Goal: Task Accomplishment & Management: Manage account settings

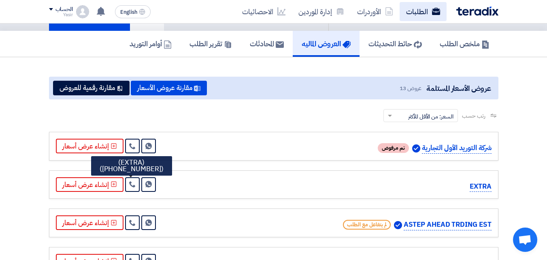
click at [422, 9] on link "الطلبات" at bounding box center [423, 11] width 47 height 19
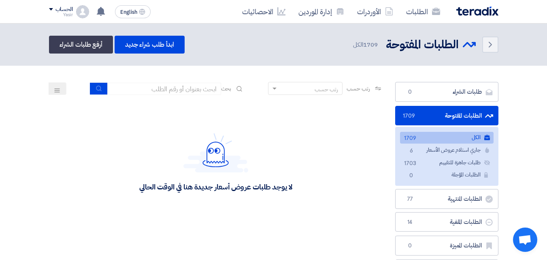
click at [55, 14] on div "Yasir" at bounding box center [61, 15] width 24 height 4
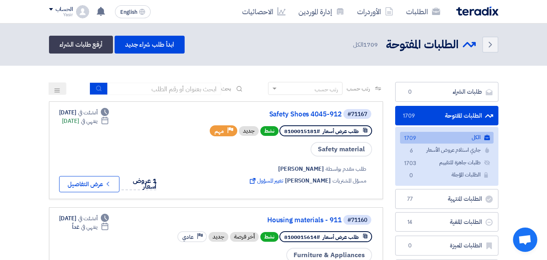
click at [51, 13] on div "Yasir" at bounding box center [61, 15] width 24 height 4
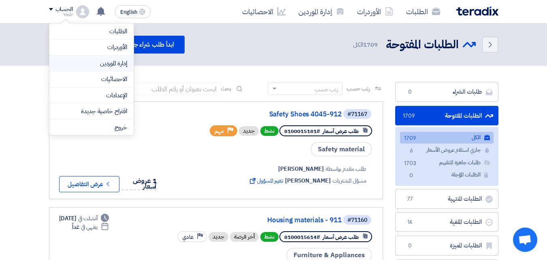
click at [113, 62] on link "إدارة الموردين" at bounding box center [91, 63] width 71 height 9
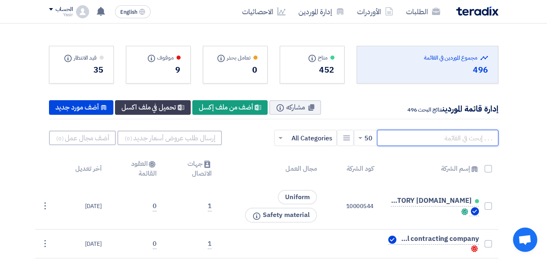
click at [426, 136] on input "text" at bounding box center [437, 138] width 121 height 16
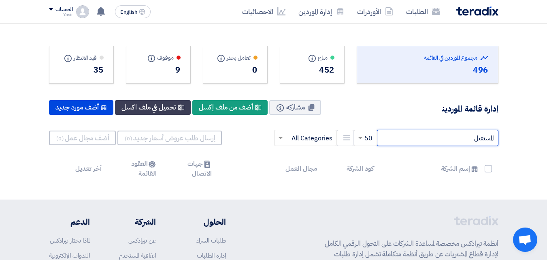
drag, startPoint x: 432, startPoint y: 142, endPoint x: 553, endPoint y: 115, distance: 124.1
click at [547, 115] on html "الطلبات الأوردرات إدارة الموردين الاحصائيات English EN [DATE]" at bounding box center [273, 192] width 547 height 385
type input "almost"
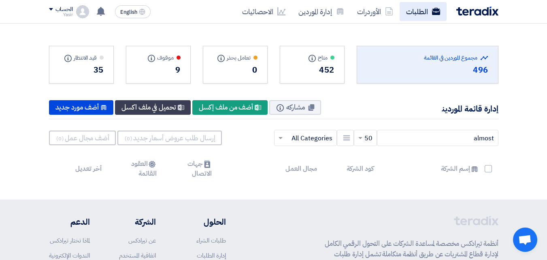
click at [417, 14] on link "الطلبات" at bounding box center [423, 11] width 47 height 19
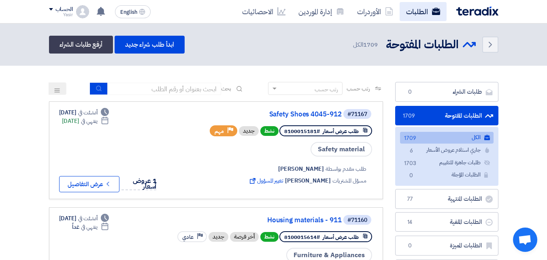
click at [420, 16] on link "الطلبات" at bounding box center [423, 11] width 47 height 19
click at [423, 8] on link "الطلبات" at bounding box center [423, 11] width 47 height 19
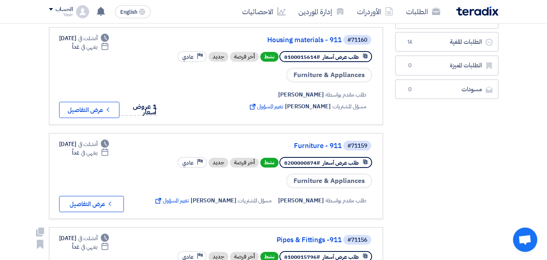
scroll to position [162, 0]
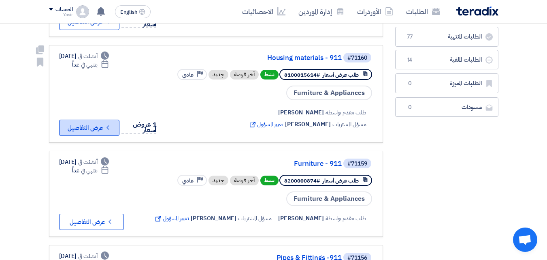
click at [107, 129] on icon "Check details" at bounding box center [108, 127] width 8 height 8
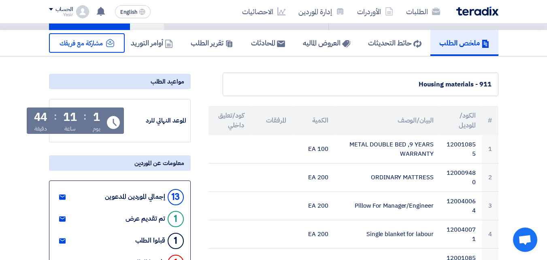
scroll to position [40, 0]
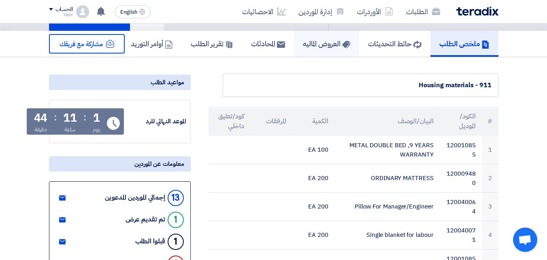
click at [313, 46] on h5 "العروض الماليه" at bounding box center [326, 43] width 47 height 9
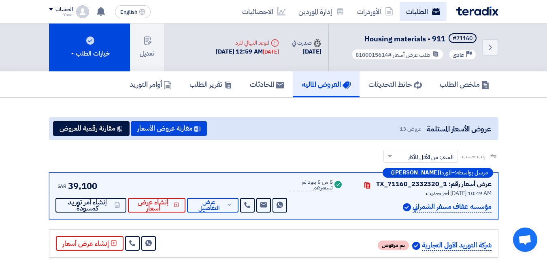
click at [428, 12] on link "الطلبات" at bounding box center [423, 11] width 47 height 19
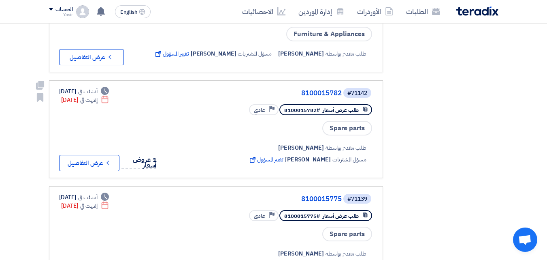
scroll to position [526, 0]
click at [112, 166] on icon "Check details" at bounding box center [108, 162] width 8 height 8
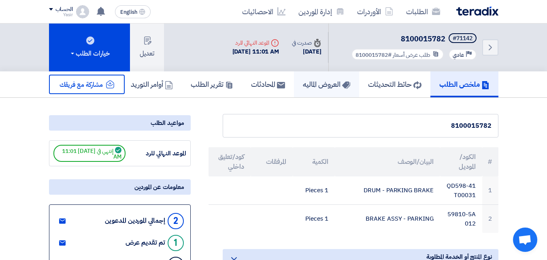
click at [328, 84] on h5 "العروض الماليه" at bounding box center [326, 83] width 47 height 9
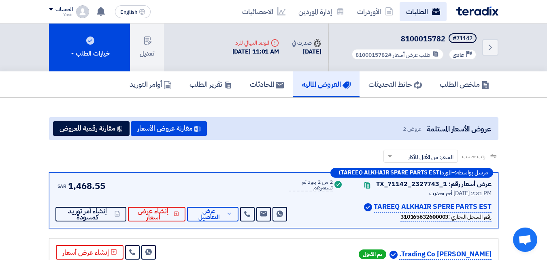
click at [428, 19] on link "الطلبات" at bounding box center [423, 11] width 47 height 19
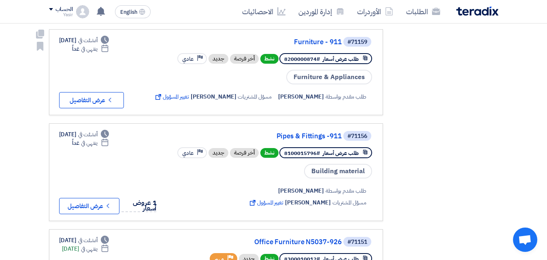
scroll to position [243, 0]
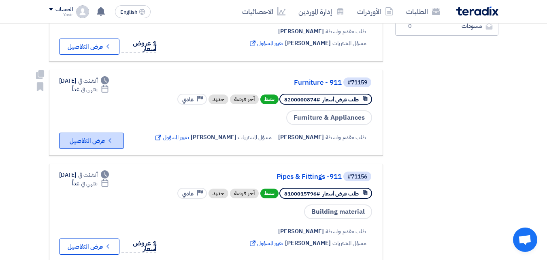
click at [100, 136] on button "Check details عرض التفاصيل" at bounding box center [91, 140] width 65 height 16
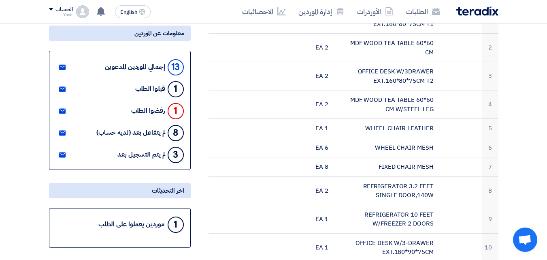
scroll to position [121, 0]
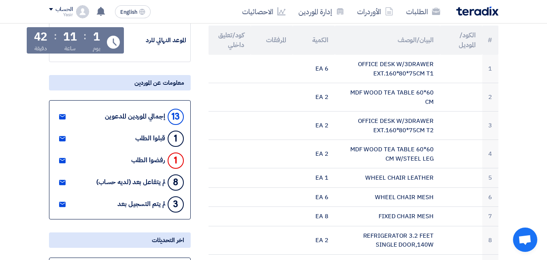
click at [140, 121] on div "13 إجمالي الموردين المدعوين" at bounding box center [144, 116] width 79 height 19
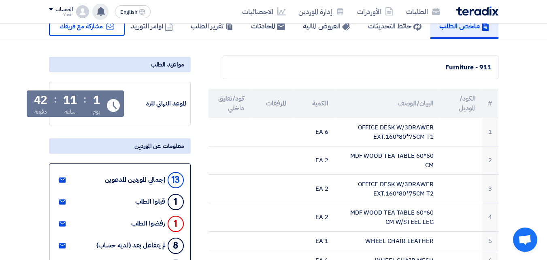
scroll to position [0, 0]
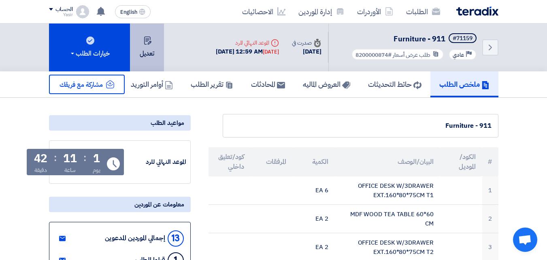
click at [144, 46] on button "تعديل" at bounding box center [147, 47] width 34 height 48
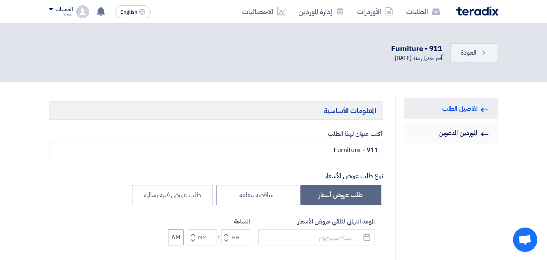
type input "[DATE]"
type input "12"
type input "59"
click at [453, 137] on link "Invited Suppliers الموردين المدعوين" at bounding box center [451, 132] width 95 height 21
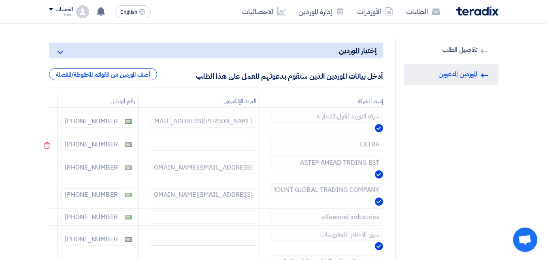
scroll to position [40, 0]
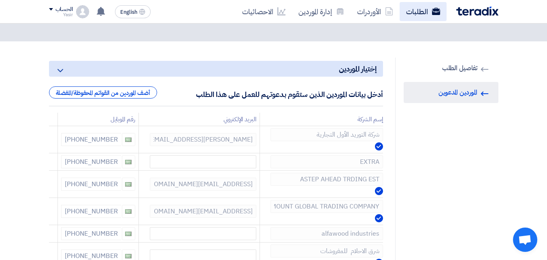
click at [422, 12] on link "الطلبات" at bounding box center [423, 11] width 47 height 19
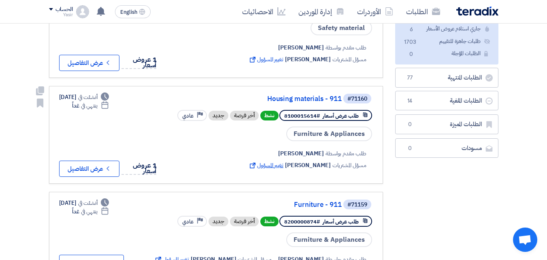
scroll to position [121, 0]
click at [100, 170] on button "Check details عرض التفاصيل" at bounding box center [89, 168] width 60 height 16
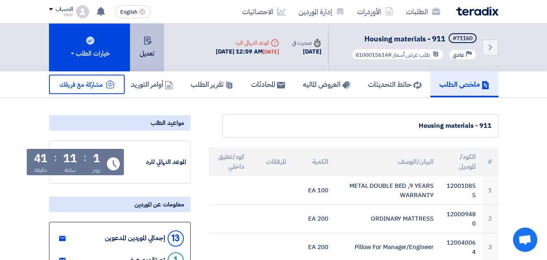
click at [138, 49] on button "تعديل" at bounding box center [147, 47] width 34 height 48
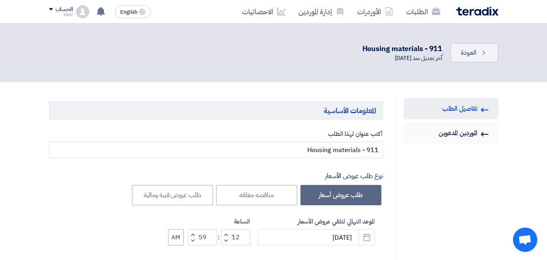
click at [464, 134] on link "Invited Suppliers الموردين المدعوين" at bounding box center [451, 132] width 95 height 21
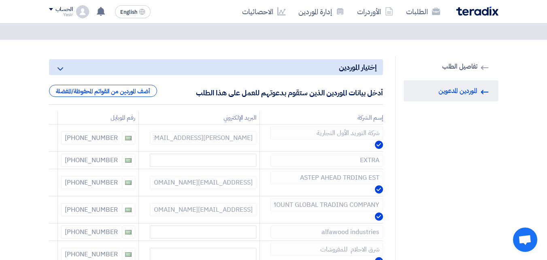
scroll to position [40, 0]
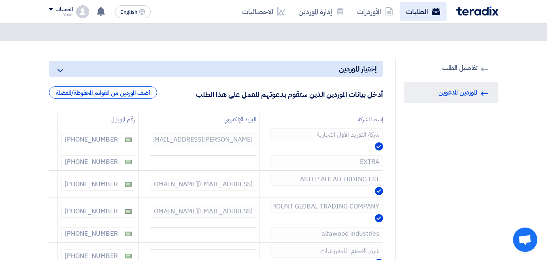
click at [431, 11] on link "الطلبات" at bounding box center [423, 11] width 47 height 19
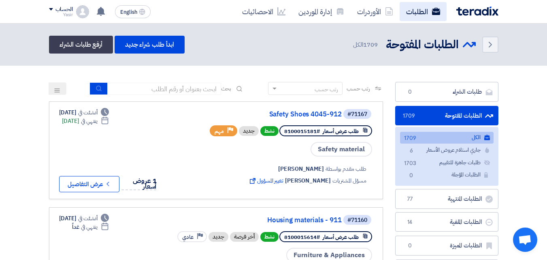
click at [421, 19] on link "الطلبات" at bounding box center [423, 11] width 47 height 19
click at [417, 13] on link "الطلبات" at bounding box center [423, 11] width 47 height 19
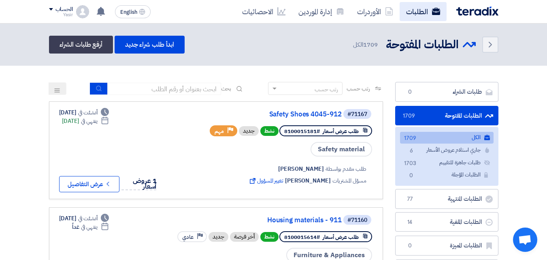
click at [417, 13] on link "الطلبات" at bounding box center [423, 11] width 47 height 19
click at [483, 17] on div "الطلبات الأوردرات إدارة الموردين الاحصائيات" at bounding box center [364, 11] width 270 height 19
click at [468, 12] on img at bounding box center [477, 10] width 42 height 9
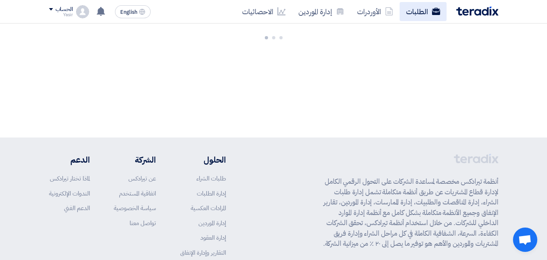
click at [432, 14] on icon at bounding box center [436, 11] width 8 height 8
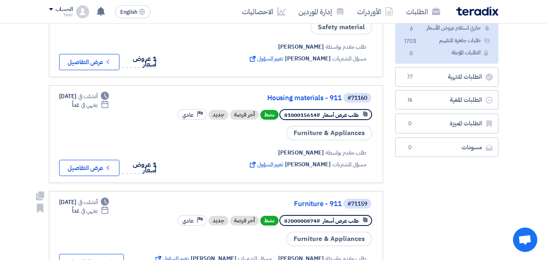
scroll to position [121, 0]
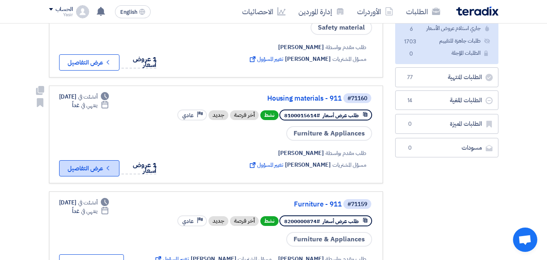
click at [110, 168] on icon "Check details" at bounding box center [108, 168] width 8 height 8
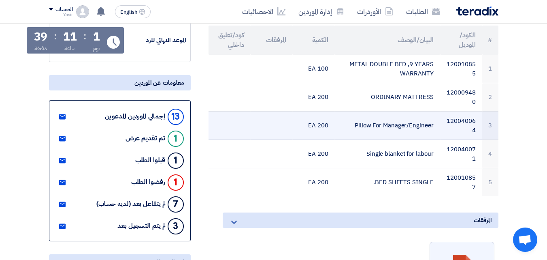
scroll to position [40, 0]
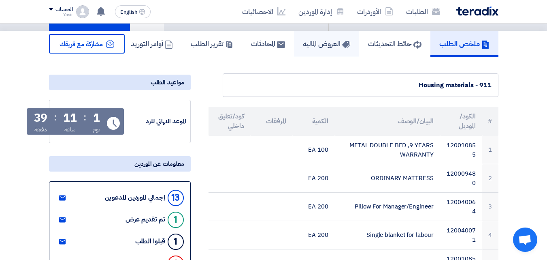
click at [331, 43] on h5 "العروض الماليه" at bounding box center [326, 43] width 47 height 9
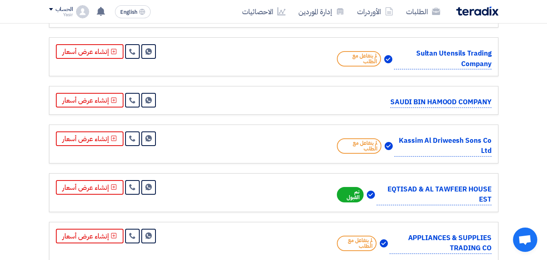
scroll to position [486, 0]
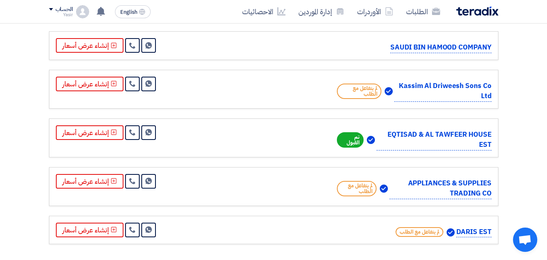
click at [523, 236] on span "Open chat" at bounding box center [524, 239] width 13 height 11
click at [522, 243] on span "Open chat" at bounding box center [524, 239] width 13 height 11
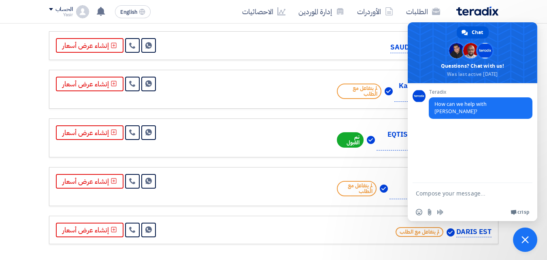
scroll to position [0, 0]
drag, startPoint x: 441, startPoint y: 191, endPoint x: 445, endPoint y: 185, distance: 7.1
click at [441, 192] on textarea "Compose your message..." at bounding box center [464, 193] width 97 height 20
click at [428, 16] on link "الطلبات" at bounding box center [423, 11] width 47 height 19
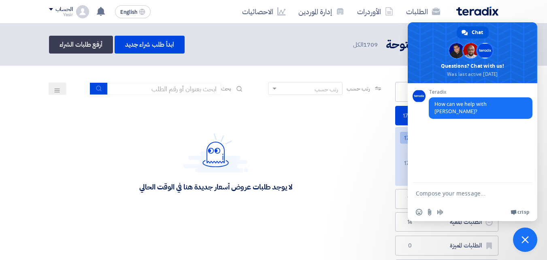
click at [531, 12] on nav "الطلبات الأوردرات إدارة الموردين الاحصائيات English EN [DATE]" at bounding box center [273, 11] width 547 height 23
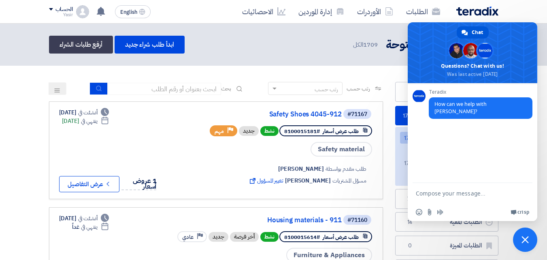
click at [525, 236] on span "Close chat" at bounding box center [524, 239] width 7 height 7
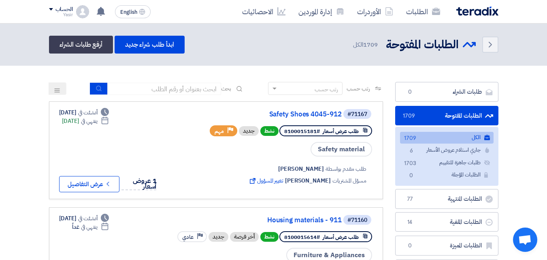
click at [54, 11] on div "الحساب" at bounding box center [61, 9] width 24 height 7
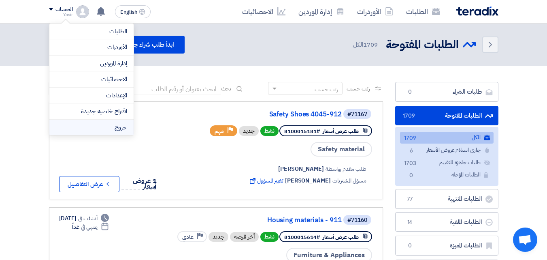
click at [112, 129] on li "خروج" at bounding box center [91, 127] width 84 height 16
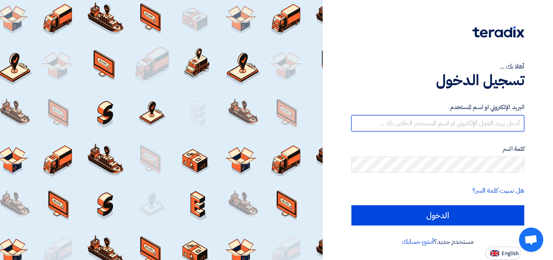
type input "[EMAIL_ADDRESS][DOMAIN_NAME]"
drag, startPoint x: 434, startPoint y: 124, endPoint x: 553, endPoint y: 130, distance: 118.8
click at [547, 130] on div "أهلا بك ... تسجيل الدخول البريد الإلكتروني او اسم المستخدم [EMAIL_ADDRESS][DOMA…" at bounding box center [438, 130] width 230 height 260
click at [466, 116] on input "text" at bounding box center [437, 123] width 173 height 16
click at [383, 124] on input "text" at bounding box center [437, 123] width 173 height 16
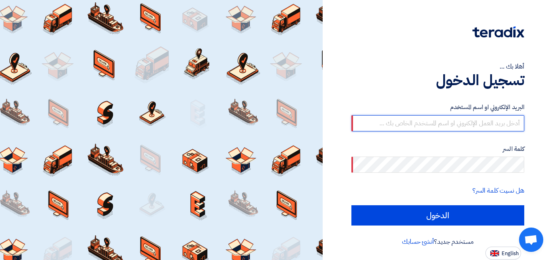
click at [383, 124] on input "text" at bounding box center [437, 123] width 173 height 16
drag, startPoint x: 443, startPoint y: 121, endPoint x: 444, endPoint y: 130, distance: 9.3
click at [443, 121] on input "text" at bounding box center [437, 123] width 173 height 16
click at [385, 127] on input "text" at bounding box center [437, 123] width 173 height 16
click at [393, 124] on input "text" at bounding box center [437, 123] width 173 height 16
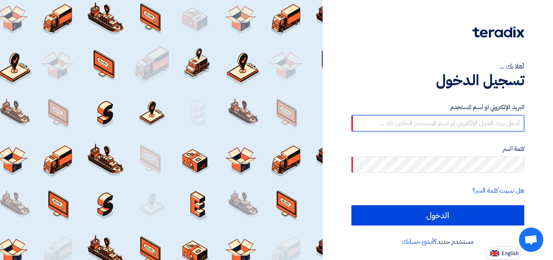
click at [407, 124] on input "text" at bounding box center [437, 123] width 173 height 16
click at [404, 125] on input "text" at bounding box center [437, 123] width 173 height 16
click at [394, 123] on input "text" at bounding box center [437, 123] width 173 height 16
click at [388, 125] on input "text" at bounding box center [437, 123] width 173 height 16
click at [403, 125] on input "text" at bounding box center [437, 123] width 173 height 16
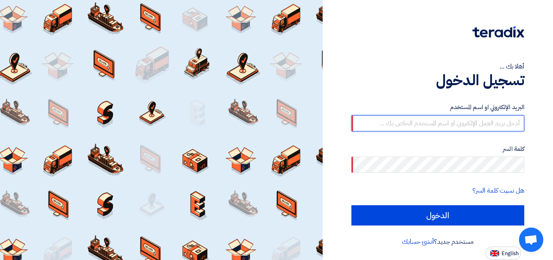
click at [403, 125] on input "text" at bounding box center [437, 123] width 173 height 16
type input "[EMAIL_ADDRESS][DOMAIN_NAME]"
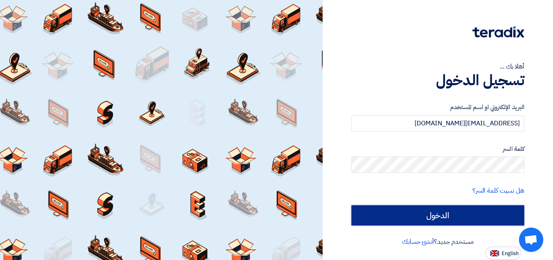
click at [451, 218] on input "الدخول" at bounding box center [437, 215] width 173 height 20
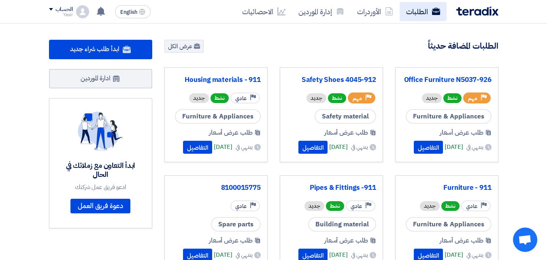
click at [413, 12] on link "الطلبات" at bounding box center [423, 11] width 47 height 19
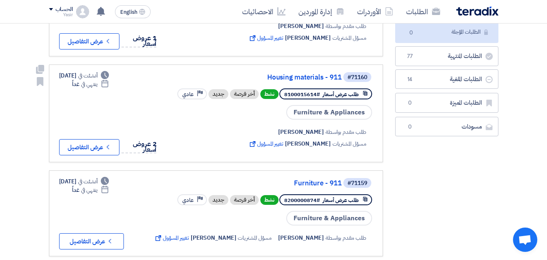
scroll to position [162, 0]
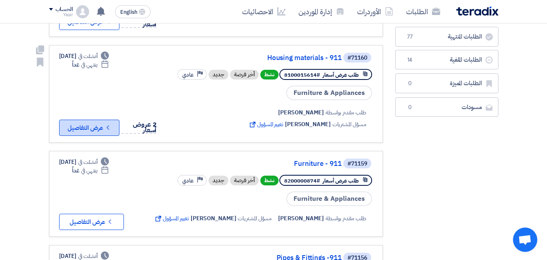
click at [89, 130] on button "Check details عرض التفاصيل" at bounding box center [89, 127] width 60 height 16
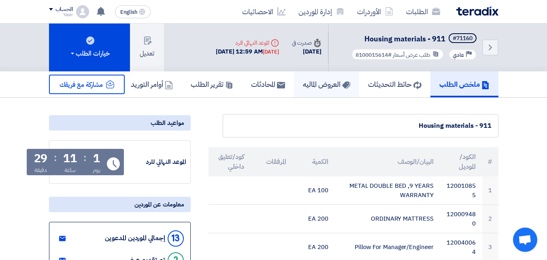
click at [320, 81] on h5 "العروض الماليه" at bounding box center [326, 83] width 47 height 9
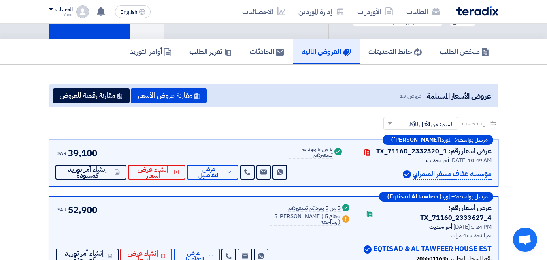
scroll to position [40, 0]
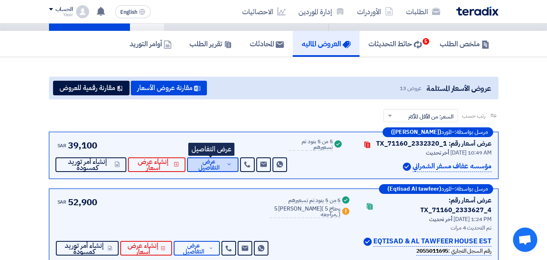
click at [208, 168] on span "عرض التفاصيل" at bounding box center [209, 164] width 31 height 12
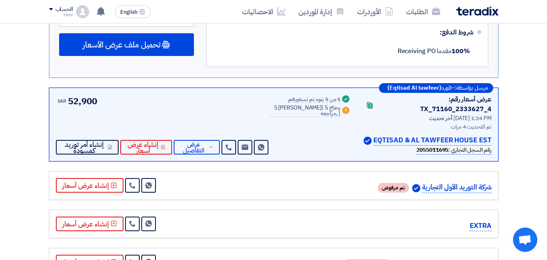
scroll to position [648, 0]
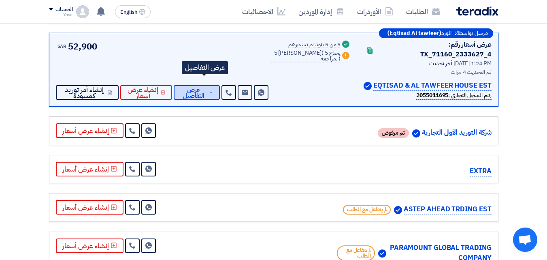
click at [207, 87] on span "عرض التفاصيل" at bounding box center [193, 93] width 27 height 12
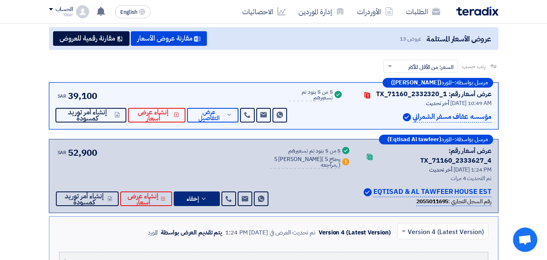
scroll to position [121, 0]
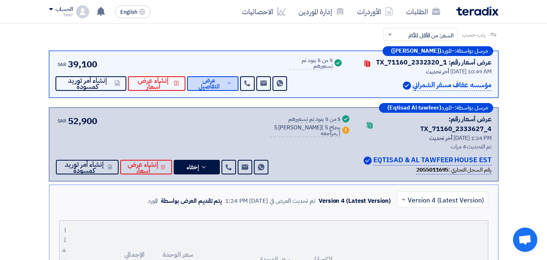
click at [203, 87] on span "عرض التفاصيل" at bounding box center [209, 83] width 31 height 12
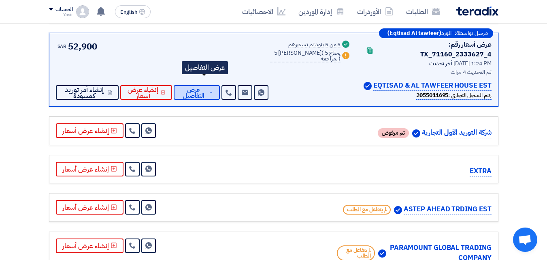
click at [207, 87] on span "عرض التفاصيل" at bounding box center [193, 93] width 27 height 12
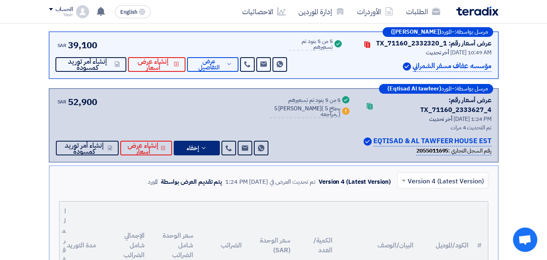
scroll to position [81, 0]
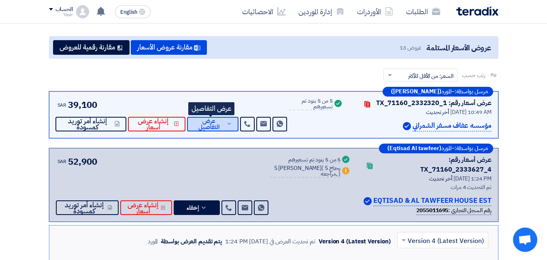
click at [214, 123] on span "عرض التفاصيل" at bounding box center [209, 124] width 31 height 12
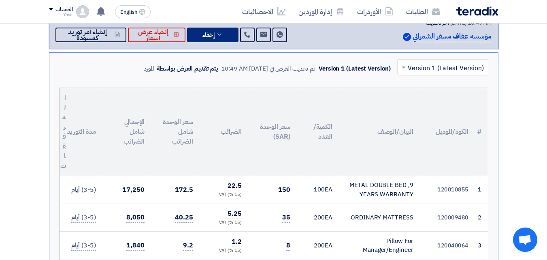
scroll to position [121, 0]
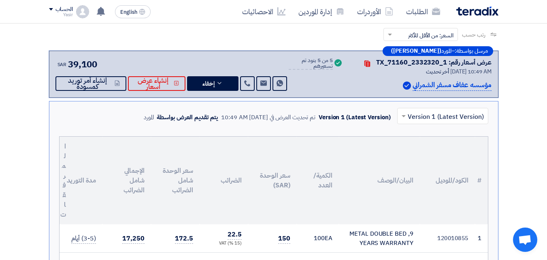
click at [422, 113] on input "text" at bounding box center [447, 116] width 75 height 13
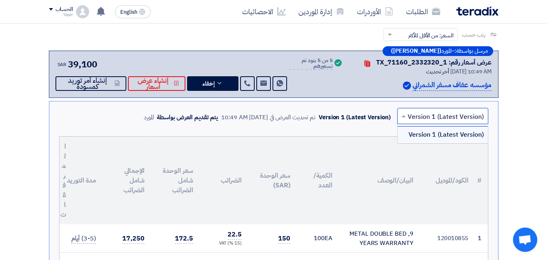
click at [408, 116] on span at bounding box center [403, 116] width 10 height 10
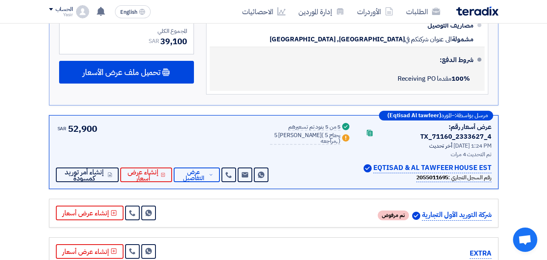
scroll to position [567, 0]
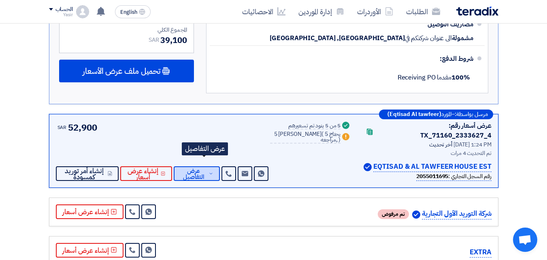
click at [207, 168] on span "عرض التفاصيل" at bounding box center [193, 174] width 27 height 12
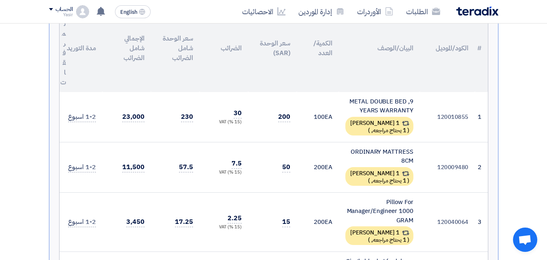
scroll to position [324, 0]
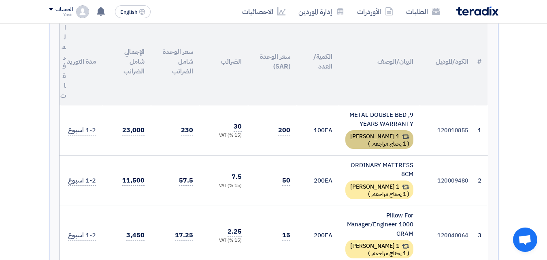
click at [379, 130] on div "1 [PERSON_NAME] ( 1 يحتاج مراجعه, )" at bounding box center [379, 139] width 68 height 19
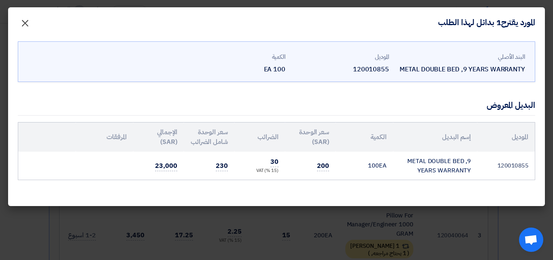
click at [22, 22] on span "×" at bounding box center [25, 23] width 10 height 24
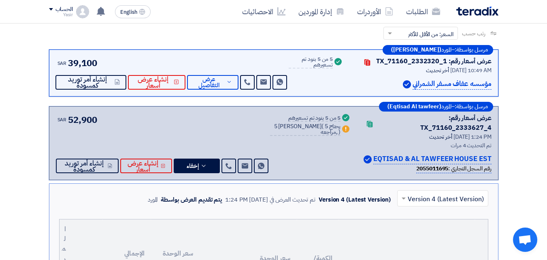
scroll to position [121, 0]
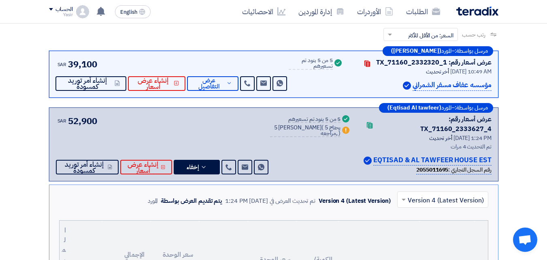
click at [356, 77] on div "عرض أسعار رقم: TX_71160_2332320_1 Contacts أخر تحديث [DATE] 10:49 AM مؤسسه [PER…" at bounding box center [422, 73] width 138 height 33
click at [245, 85] on use at bounding box center [247, 83] width 6 height 6
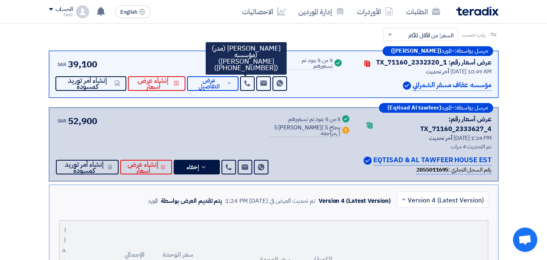
click at [198, 91] on div "مرسل بواسطة: – المورد ([PERSON_NAME]) عرض أسعار رقم: TX_71160_2332320_1 Contact…" at bounding box center [273, 74] width 449 height 47
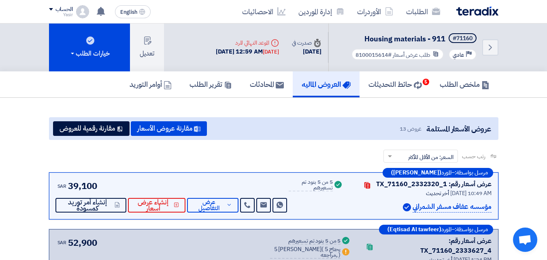
scroll to position [40, 0]
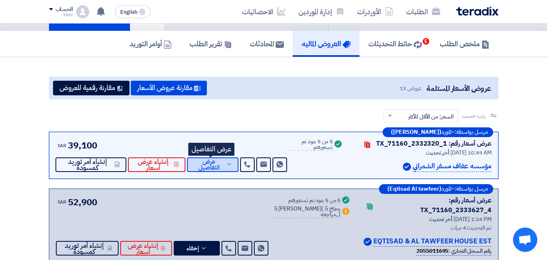
click at [214, 161] on span "عرض التفاصيل" at bounding box center [209, 164] width 31 height 12
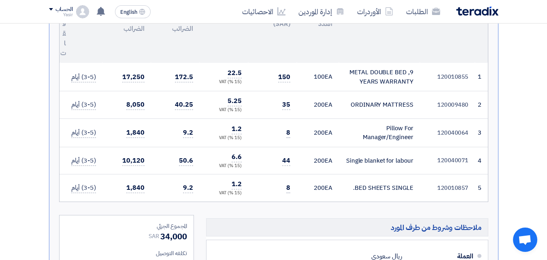
scroll to position [283, 0]
drag, startPoint x: 352, startPoint y: 104, endPoint x: 413, endPoint y: 106, distance: 60.8
click at [413, 106] on div "ORDINARY MATTRESS" at bounding box center [379, 103] width 68 height 9
copy div "ORDINARY MATTRESS"
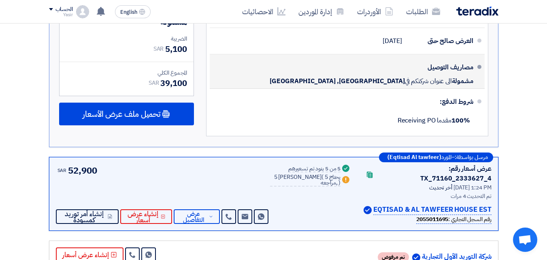
scroll to position [526, 0]
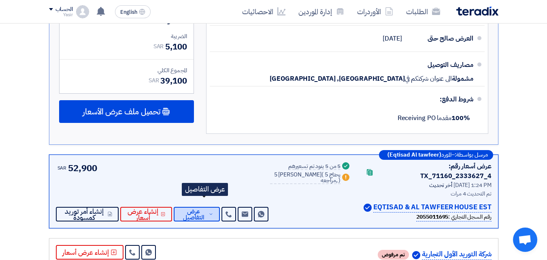
click at [207, 208] on span "عرض التفاصيل" at bounding box center [193, 214] width 27 height 12
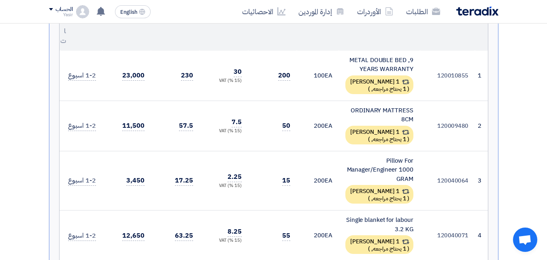
scroll to position [364, 0]
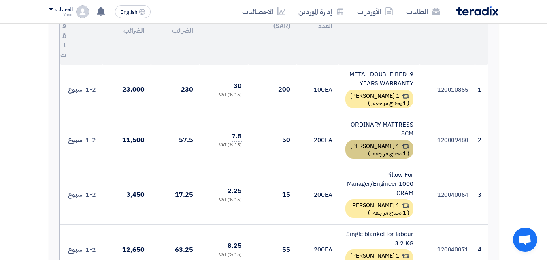
click at [379, 149] on span "1 يحتاج مراجعه," at bounding box center [388, 153] width 35 height 9
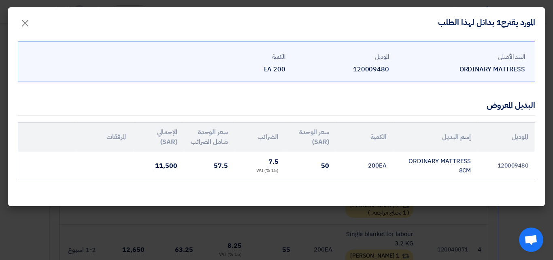
drag, startPoint x: 408, startPoint y: 160, endPoint x: 481, endPoint y: 164, distance: 73.4
click at [481, 164] on tr "120009480 ORDINARY MATTRESS 8CM 200 EA 50 7.5 (15 %) VAT 57.5 11,500" at bounding box center [276, 165] width 517 height 28
drag, startPoint x: 470, startPoint y: 171, endPoint x: 405, endPoint y: 160, distance: 66.0
click at [405, 160] on td "ORDINARY MATTRESS 8CM" at bounding box center [435, 165] width 84 height 28
click at [25, 26] on span "×" at bounding box center [25, 23] width 10 height 24
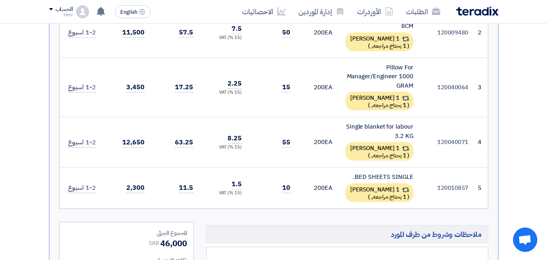
scroll to position [486, 0]
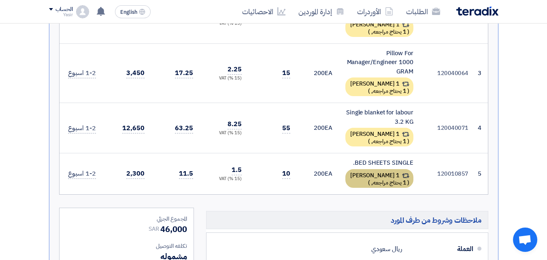
click at [369, 172] on div "1 [PERSON_NAME] ( 1 يحتاج مراجعه, )" at bounding box center [379, 178] width 68 height 19
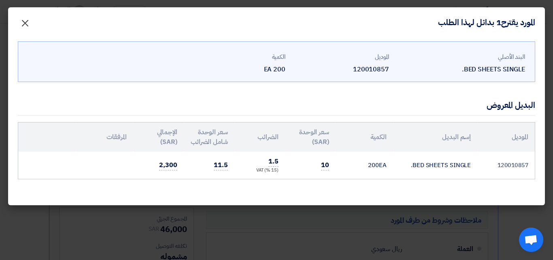
click at [23, 19] on span "×" at bounding box center [25, 23] width 10 height 24
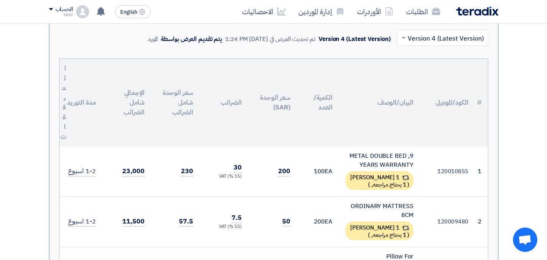
scroll to position [283, 0]
click at [366, 171] on div "1 [PERSON_NAME] ( 1 يحتاج مراجعه, )" at bounding box center [379, 179] width 68 height 19
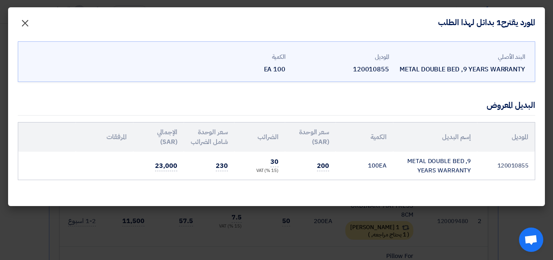
click at [28, 24] on span "×" at bounding box center [25, 23] width 10 height 24
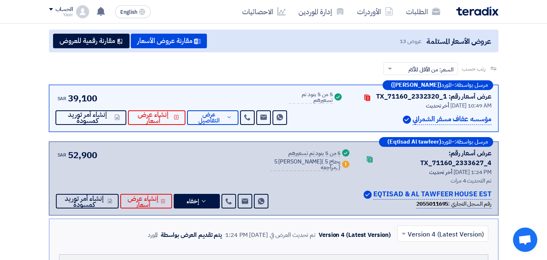
scroll to position [81, 0]
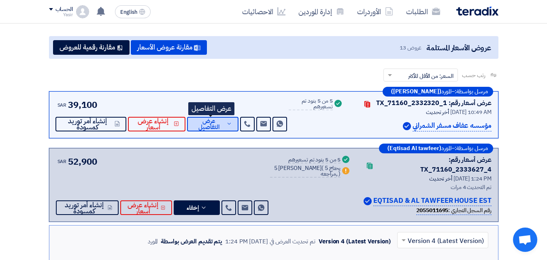
click at [218, 125] on span "عرض التفاصيل" at bounding box center [209, 124] width 31 height 12
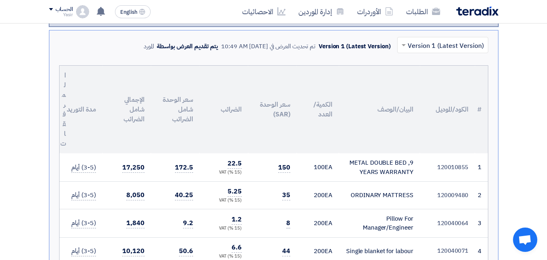
scroll to position [202, 0]
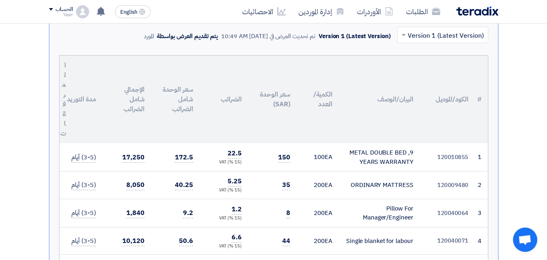
drag, startPoint x: 363, startPoint y: 217, endPoint x: 422, endPoint y: 208, distance: 59.8
click at [422, 208] on tr "3 120040064 Pillow For Manager/Engineer 200" at bounding box center [274, 212] width 428 height 28
copy tr "Pillow For Manager/Engineer"
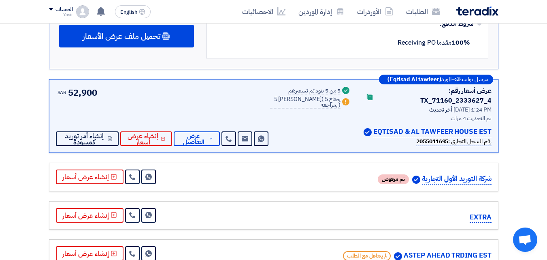
scroll to position [607, 0]
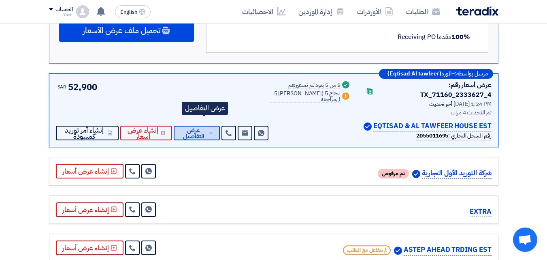
click at [204, 127] on span "عرض التفاصيل" at bounding box center [193, 133] width 27 height 12
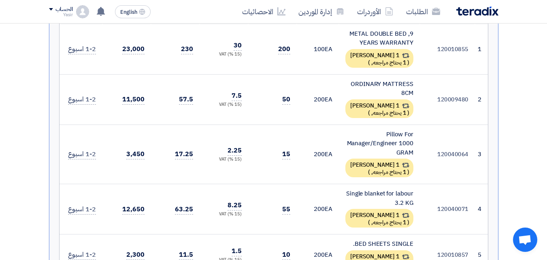
scroll to position [364, 0]
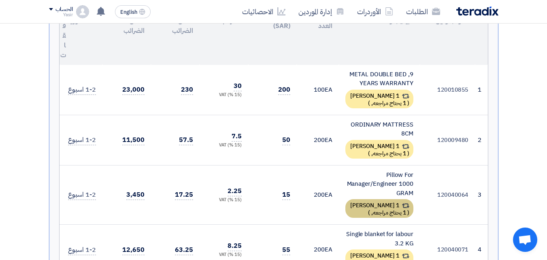
click at [362, 199] on div "1 [PERSON_NAME] ( 1 يحتاج مراجعه, )" at bounding box center [379, 208] width 68 height 19
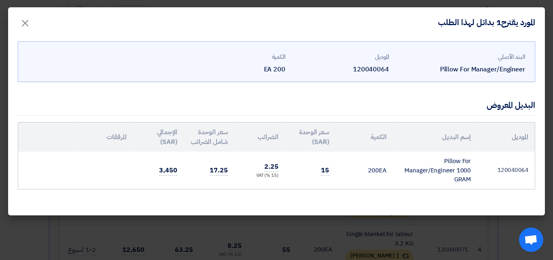
drag, startPoint x: 444, startPoint y: 179, endPoint x: 406, endPoint y: 168, distance: 40.0
click at [406, 168] on td "Pillow For Manager/Engineer 1000 GRAM" at bounding box center [435, 169] width 84 height 37
click at [448, 177] on td "Pillow For Manager/Engineer 1000 GRAM" at bounding box center [435, 169] width 84 height 37
drag, startPoint x: 406, startPoint y: 170, endPoint x: 472, endPoint y: 170, distance: 66.8
click at [472, 170] on td "Pillow For Manager/Engineer 1000 GRAM" at bounding box center [435, 169] width 84 height 37
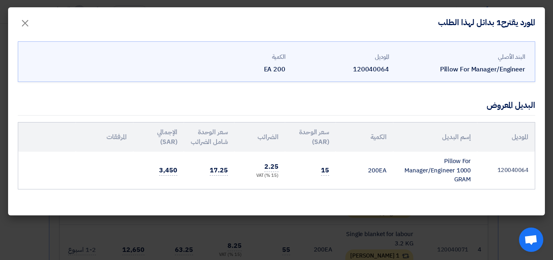
copy td "Manager/Engineer 1000"
click at [23, 27] on span "×" at bounding box center [25, 23] width 10 height 24
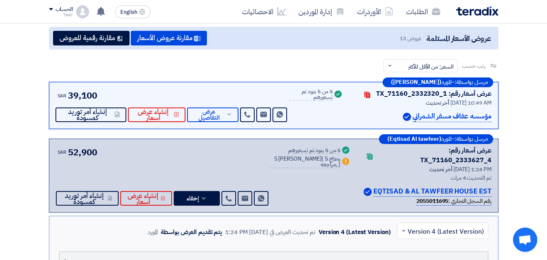
scroll to position [121, 0]
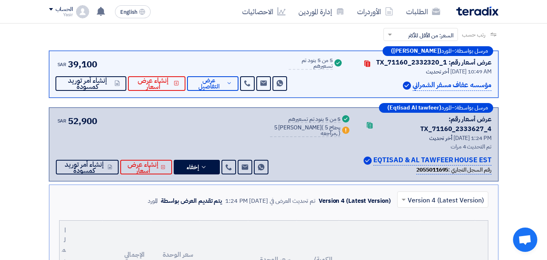
drag, startPoint x: 552, startPoint y: 60, endPoint x: 21, endPoint y: 109, distance: 533.5
click at [372, 87] on div "مؤسسه عفاف مسفر الشمراني" at bounding box center [422, 85] width 138 height 11
click at [216, 80] on span "عرض التفاصيل" at bounding box center [209, 83] width 31 height 12
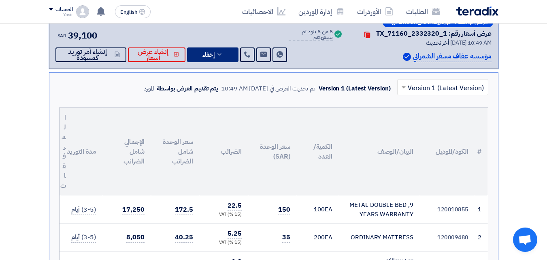
scroll to position [162, 0]
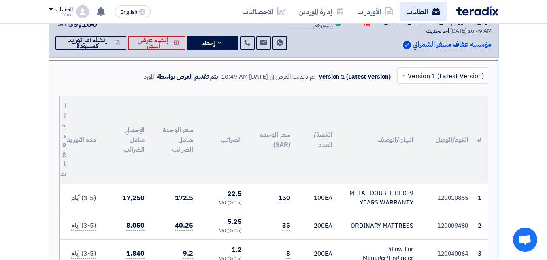
click at [431, 11] on link "الطلبات" at bounding box center [423, 11] width 47 height 19
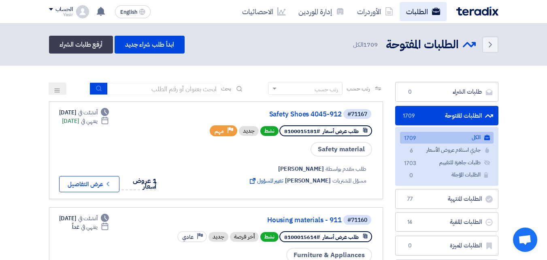
click at [435, 8] on use at bounding box center [436, 11] width 8 height 7
click at [417, 13] on link "الطلبات" at bounding box center [423, 11] width 47 height 19
drag, startPoint x: 162, startPoint y: 165, endPoint x: 179, endPoint y: 152, distance: 20.7
click at [179, 152] on div "Safety material" at bounding box center [270, 149] width 204 height 16
click at [179, 149] on div "Safety material" at bounding box center [270, 149] width 204 height 16
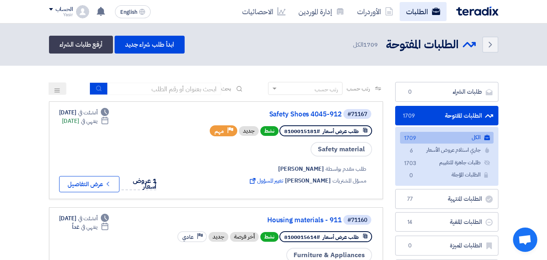
click at [413, 17] on link "الطلبات" at bounding box center [423, 11] width 47 height 19
click at [413, 18] on link "الطلبات" at bounding box center [423, 11] width 47 height 19
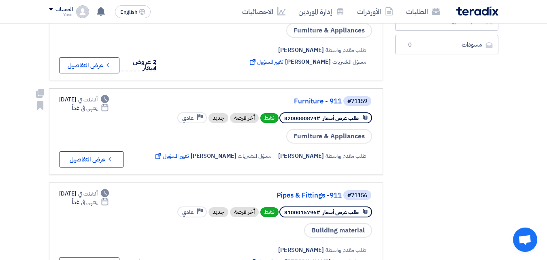
scroll to position [243, 0]
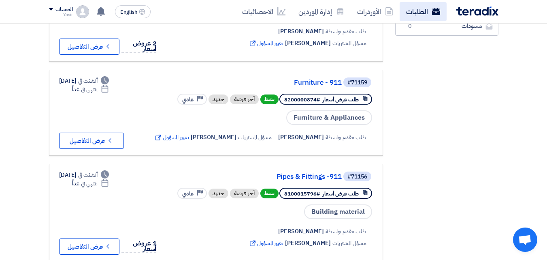
click at [423, 11] on link "الطلبات" at bounding box center [423, 11] width 47 height 19
click at [422, 11] on link "الطلبات" at bounding box center [423, 11] width 47 height 19
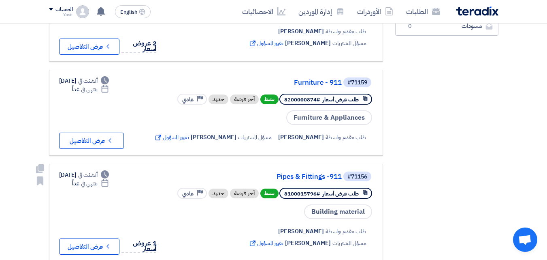
click at [191, 164] on link "#71156 Pipes & Fittings -911 طلب عرض أسعار #8100015796 نشط أخر فرصة جديد Priori…" at bounding box center [216, 213] width 334 height 98
click at [423, 11] on link "الطلبات" at bounding box center [423, 11] width 47 height 19
click at [435, 5] on link "الطلبات" at bounding box center [423, 11] width 47 height 19
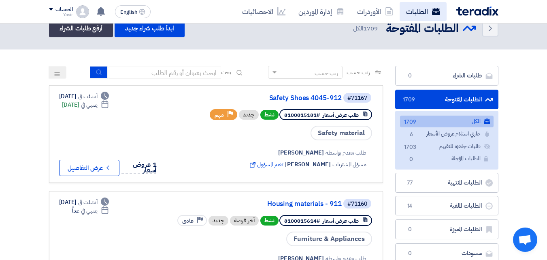
click at [428, 16] on link "الطلبات" at bounding box center [423, 11] width 47 height 19
click at [417, 14] on link "الطلبات" at bounding box center [423, 11] width 47 height 19
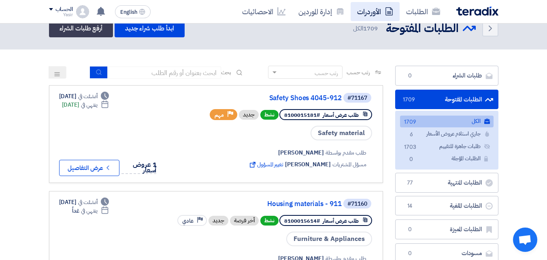
click at [384, 13] on link "الأوردرات" at bounding box center [375, 11] width 49 height 19
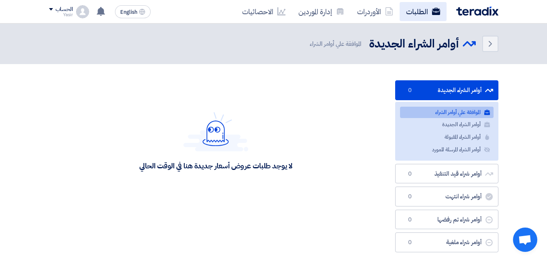
click at [417, 11] on link "الطلبات" at bounding box center [423, 11] width 47 height 19
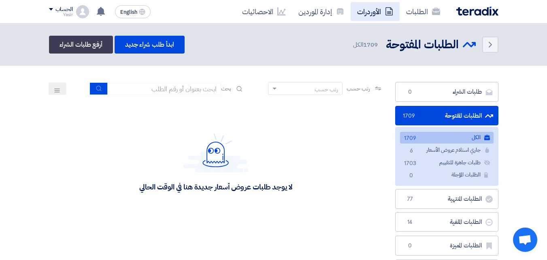
click at [363, 12] on link "الأوردرات" at bounding box center [375, 11] width 49 height 19
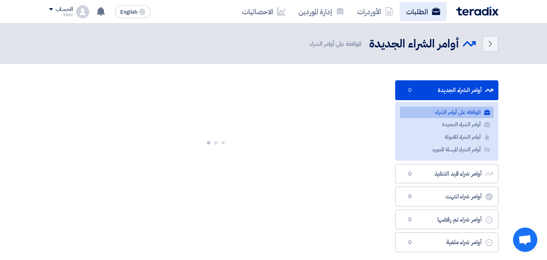
click at [414, 11] on link "الطلبات" at bounding box center [423, 11] width 47 height 19
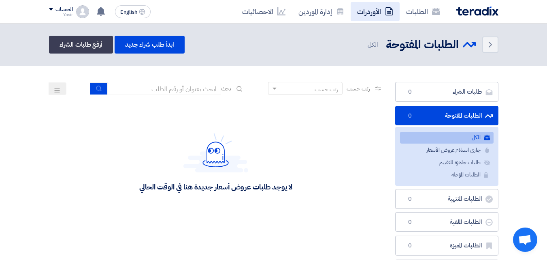
click at [378, 14] on link "الأوردرات" at bounding box center [375, 11] width 49 height 19
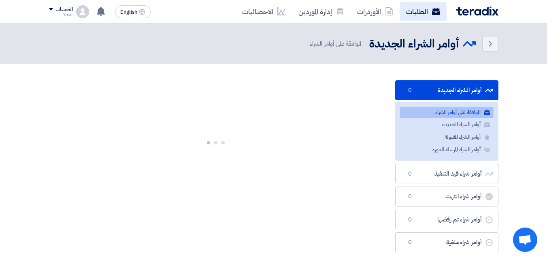
click at [412, 12] on link "الطلبات" at bounding box center [423, 11] width 47 height 19
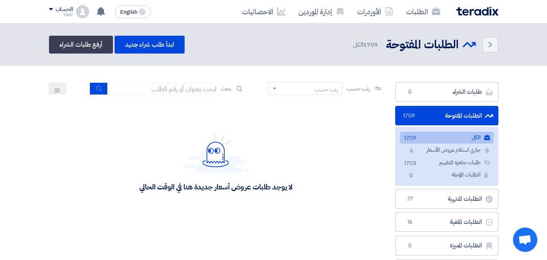
click at [2, 106] on section "طلبات الشراء طلبات الشراء 0 الطلبات المفتوحة الطلبات المفتوحة 1709 الكل الكل 17…" at bounding box center [273, 182] width 547 height 233
click at [316, 10] on link "إدارة الموردين" at bounding box center [321, 11] width 59 height 19
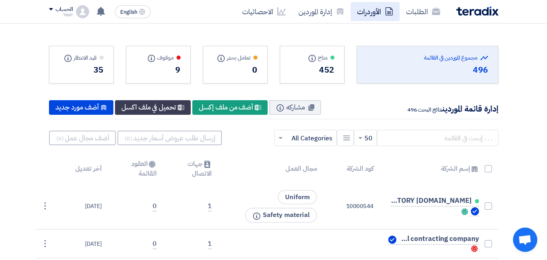
click at [372, 11] on link "الأوردرات" at bounding box center [375, 11] width 49 height 19
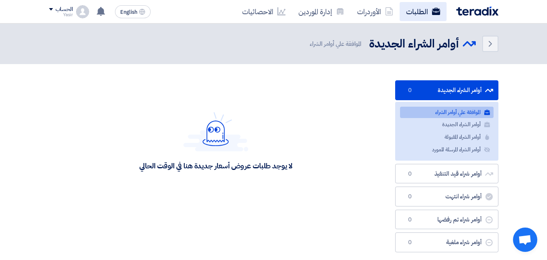
click at [432, 10] on use at bounding box center [436, 11] width 8 height 7
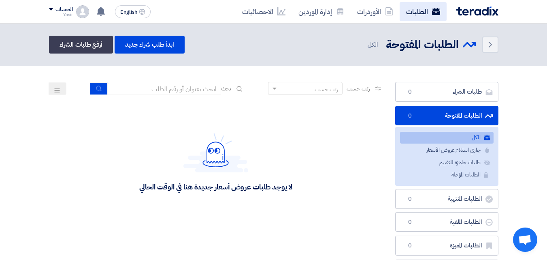
click at [432, 10] on use at bounding box center [436, 11] width 8 height 7
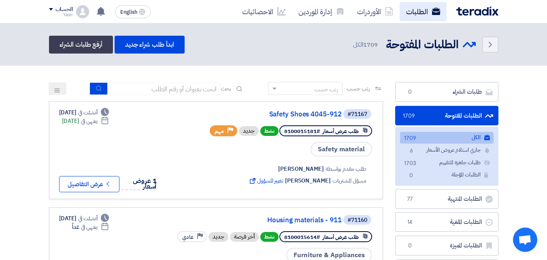
click at [416, 18] on link "الطلبات" at bounding box center [423, 11] width 47 height 19
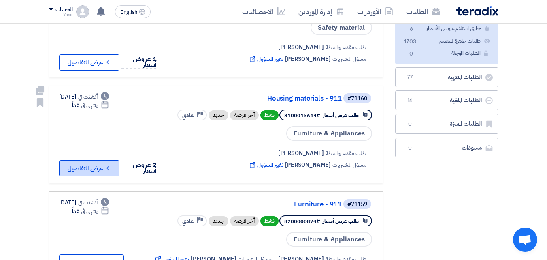
click at [98, 174] on button "Check details عرض التفاصيل" at bounding box center [89, 168] width 60 height 16
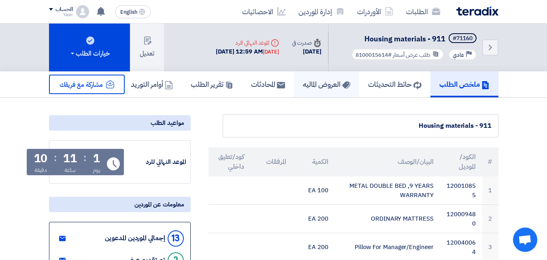
click at [328, 96] on link "العروض الماليه" at bounding box center [326, 84] width 65 height 26
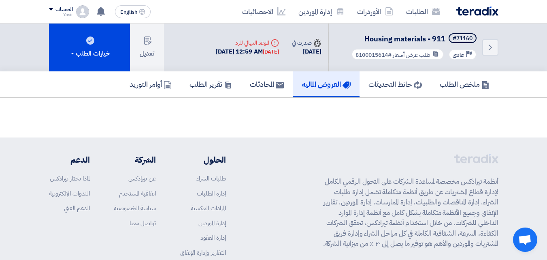
click at [325, 85] on h5 "العروض الماليه" at bounding box center [326, 83] width 49 height 9
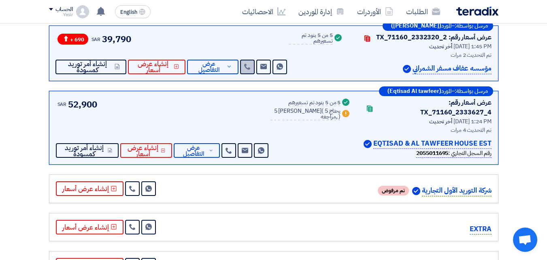
scroll to position [121, 0]
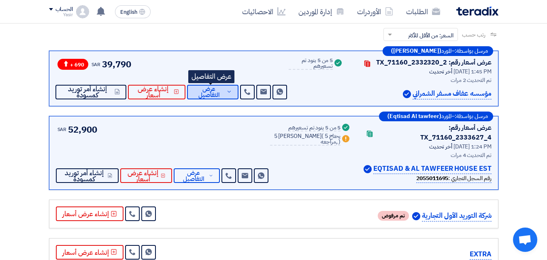
click at [206, 89] on span "عرض التفاصيل" at bounding box center [209, 92] width 31 height 12
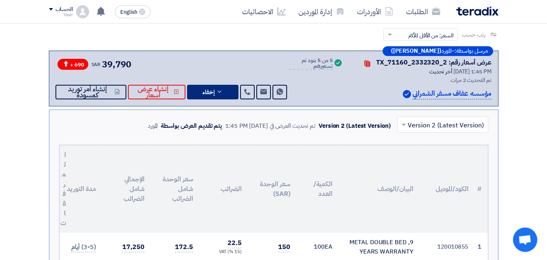
click at [417, 128] on input "text" at bounding box center [447, 124] width 75 height 13
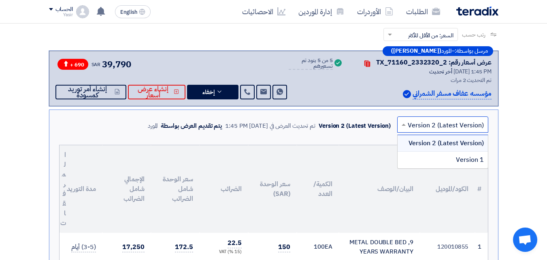
click at [436, 144] on span "Version 2 (Latest Version)" at bounding box center [446, 143] width 75 height 10
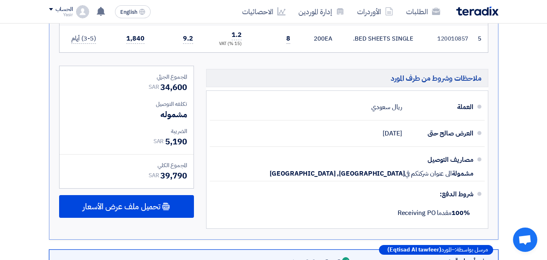
scroll to position [486, 0]
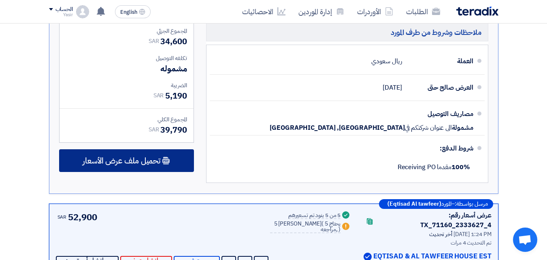
click at [152, 157] on span "تحميل ملف عرض الأسعار" at bounding box center [122, 160] width 78 height 7
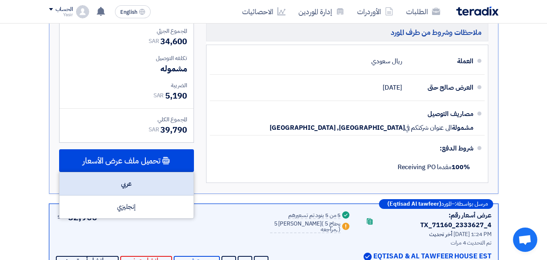
click at [109, 194] on div "عربي" at bounding box center [127, 183] width 134 height 23
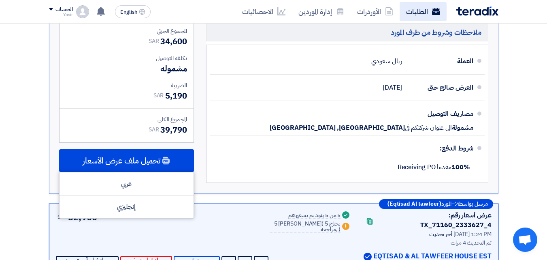
click at [417, 12] on link "الطلبات" at bounding box center [423, 11] width 47 height 19
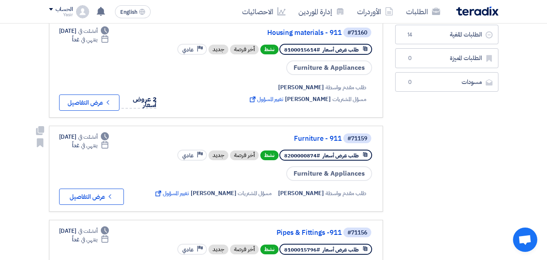
scroll to position [202, 0]
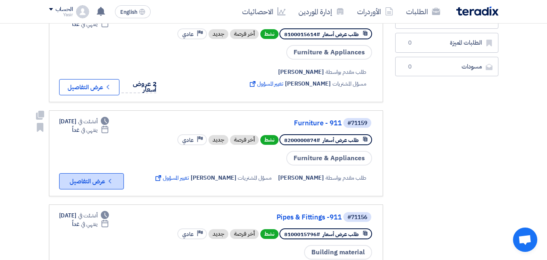
click at [111, 173] on button "Check details عرض التفاصيل" at bounding box center [91, 181] width 65 height 16
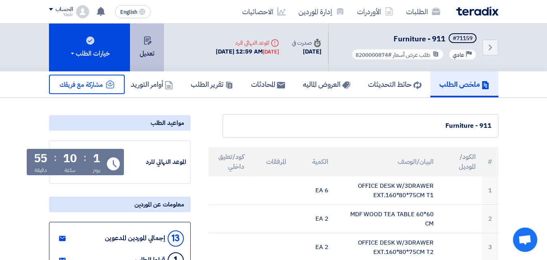
click at [151, 55] on button "تعديل" at bounding box center [147, 47] width 34 height 48
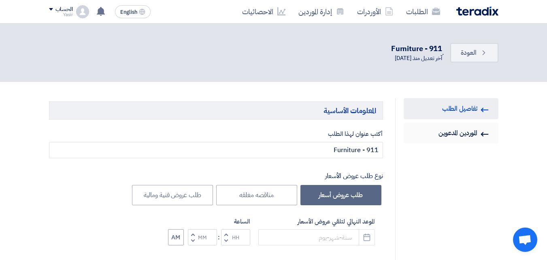
type input "[DATE]"
type input "12"
type input "59"
click at [462, 136] on link "Invited Suppliers الموردين المدعوين" at bounding box center [451, 132] width 95 height 21
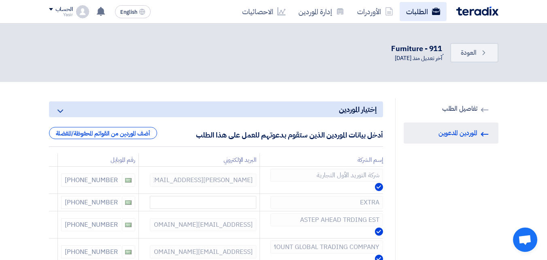
click at [421, 3] on link "الطلبات" at bounding box center [423, 11] width 47 height 19
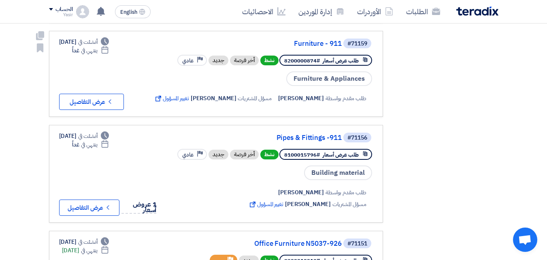
scroll to position [283, 0]
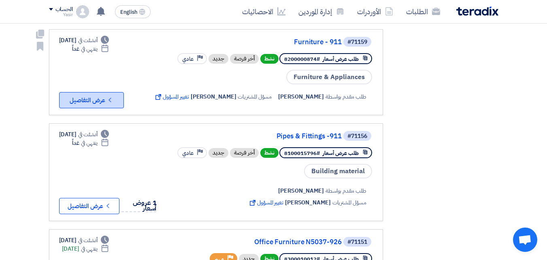
click at [97, 99] on button "Check details عرض التفاصيل" at bounding box center [91, 100] width 65 height 16
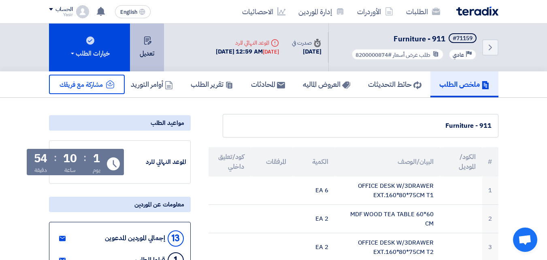
click at [146, 57] on button "تعديل" at bounding box center [147, 47] width 34 height 48
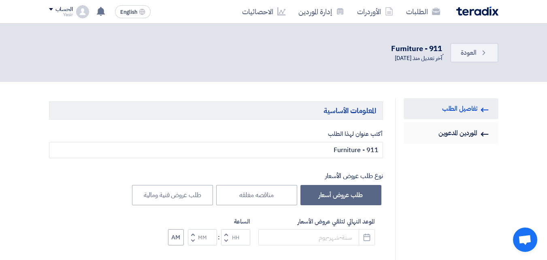
type input "[DATE]"
type input "12"
type input "59"
click at [452, 131] on link "Invited Suppliers الموردين المدعوين" at bounding box center [451, 132] width 95 height 21
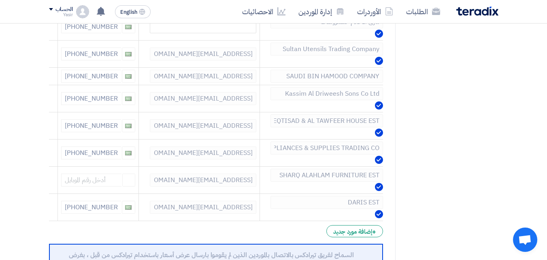
scroll to position [283, 0]
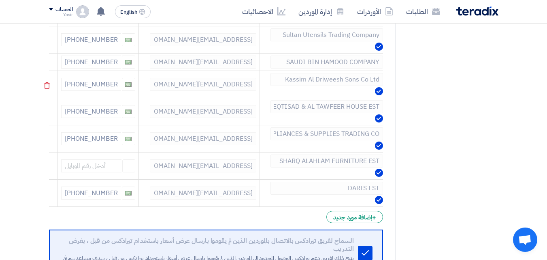
click at [359, 88] on td "Kassim Al Driweesh Sons Co Ltd" at bounding box center [321, 84] width 123 height 27
click at [306, 13] on link "إدارة الموردين" at bounding box center [321, 11] width 59 height 19
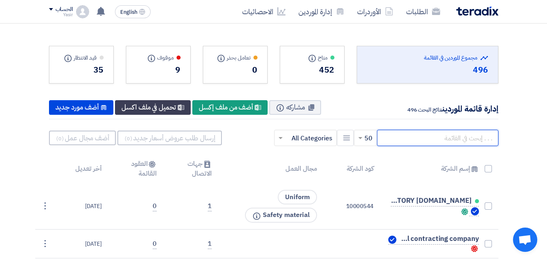
click at [412, 136] on input "text" at bounding box center [437, 138] width 121 height 16
type input "kas"
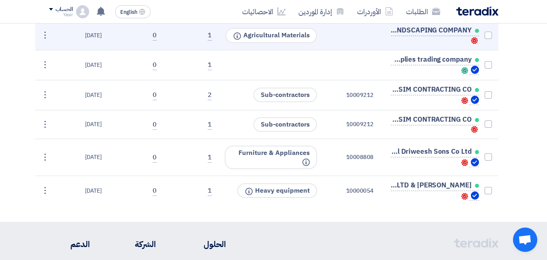
scroll to position [202, 0]
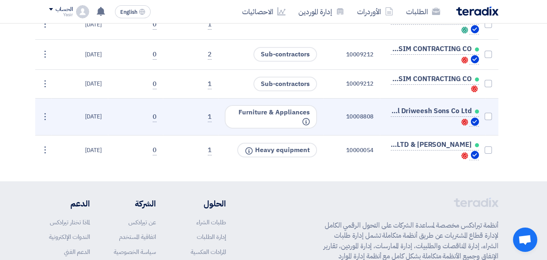
drag, startPoint x: 372, startPoint y: 118, endPoint x: 344, endPoint y: 116, distance: 28.8
click at [344, 116] on td "10008808" at bounding box center [351, 116] width 57 height 37
copy td "10008808"
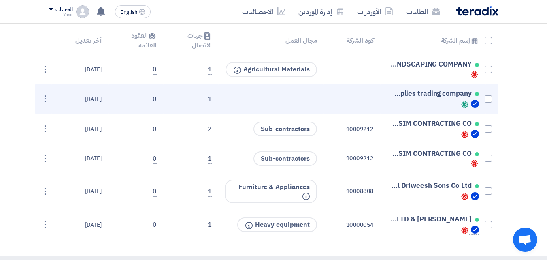
scroll to position [122, 0]
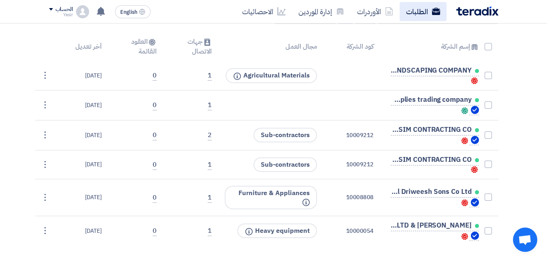
click at [408, 16] on link "الطلبات" at bounding box center [423, 11] width 47 height 19
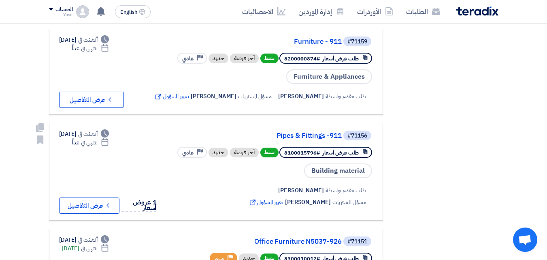
scroll to position [283, 0]
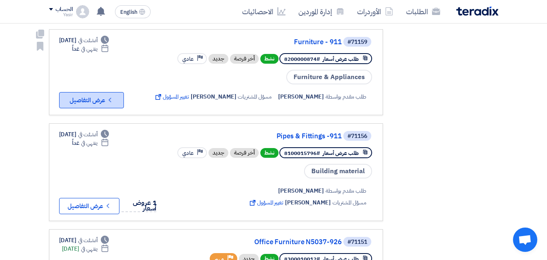
click at [101, 100] on button "Check details عرض التفاصيل" at bounding box center [91, 100] width 65 height 16
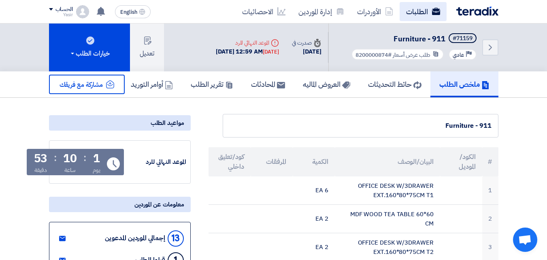
click at [433, 11] on icon at bounding box center [436, 11] width 8 height 8
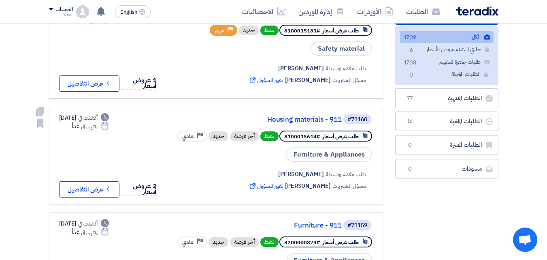
scroll to position [121, 0]
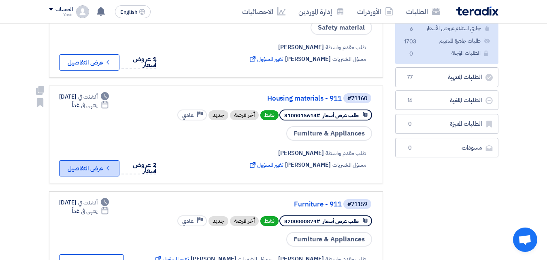
click at [86, 166] on button "Check details عرض التفاصيل" at bounding box center [89, 168] width 60 height 16
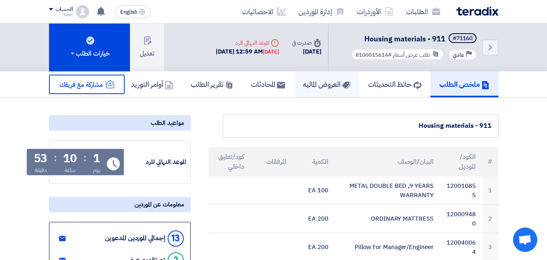
click at [331, 87] on h5 "العروض الماليه" at bounding box center [326, 83] width 47 height 9
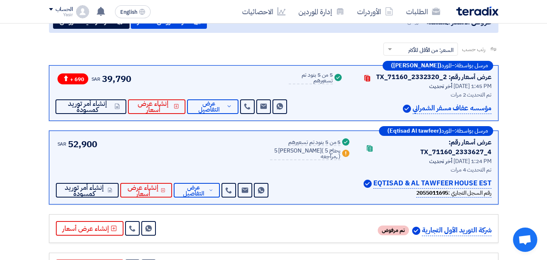
scroll to position [121, 0]
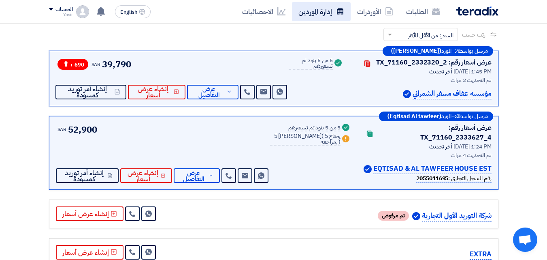
click at [338, 16] on link "إدارة الموردين" at bounding box center [321, 11] width 59 height 19
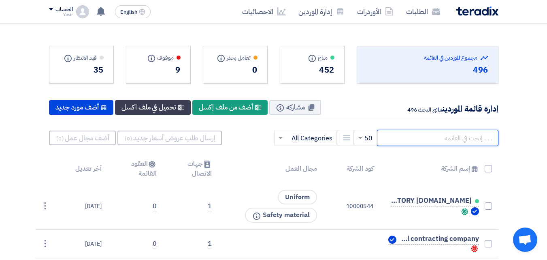
click at [438, 143] on input "text" at bounding box center [437, 138] width 121 height 16
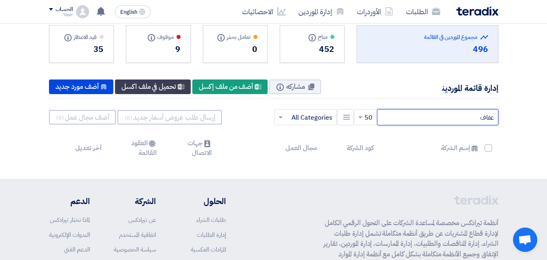
scroll to position [40, 0]
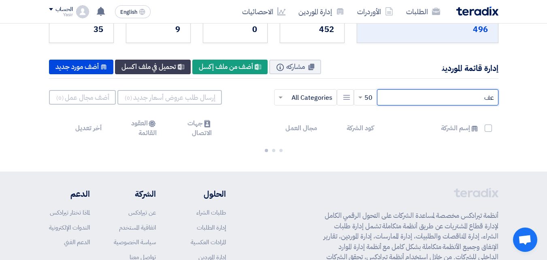
type input "ع"
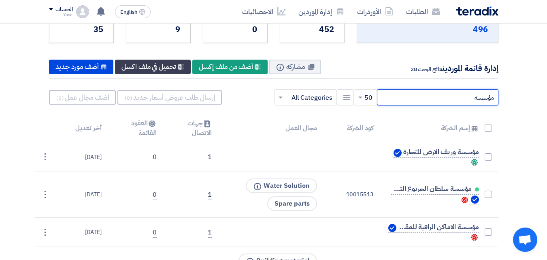
type input "مؤسسه"
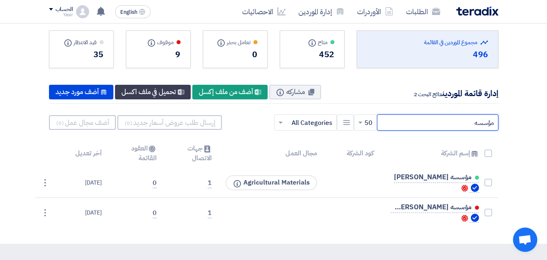
scroll to position [0, 0]
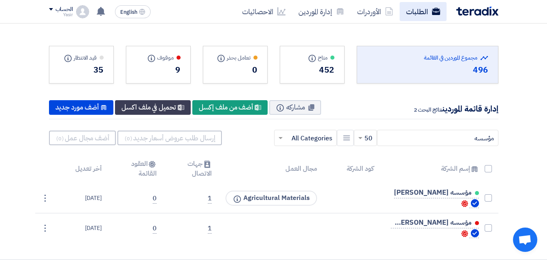
click at [427, 15] on link "الطلبات" at bounding box center [423, 11] width 47 height 19
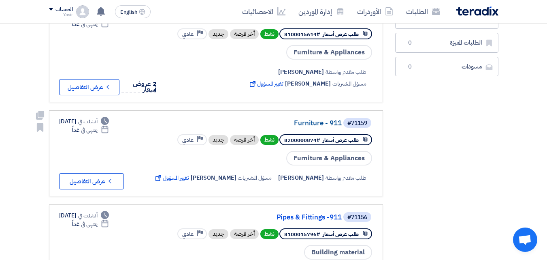
scroll to position [162, 0]
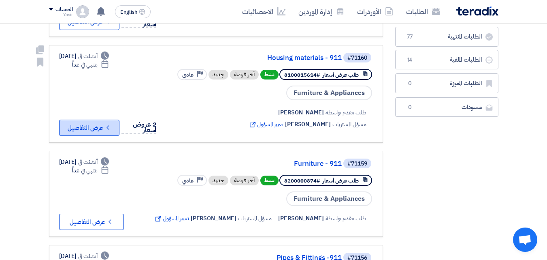
click at [105, 119] on button "Check details عرض التفاصيل" at bounding box center [89, 127] width 60 height 16
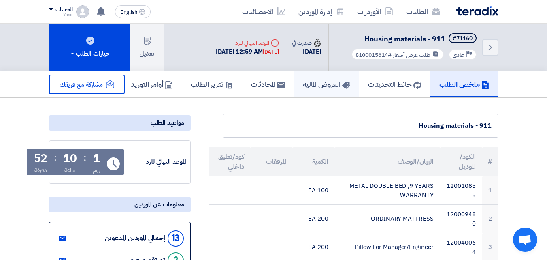
click at [324, 86] on h5 "العروض الماليه" at bounding box center [326, 83] width 47 height 9
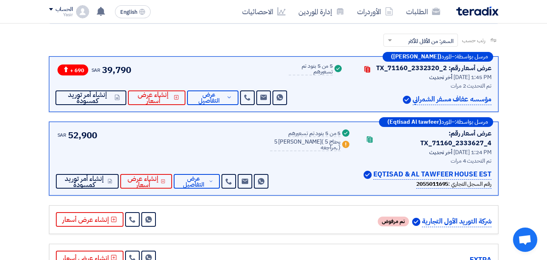
scroll to position [121, 0]
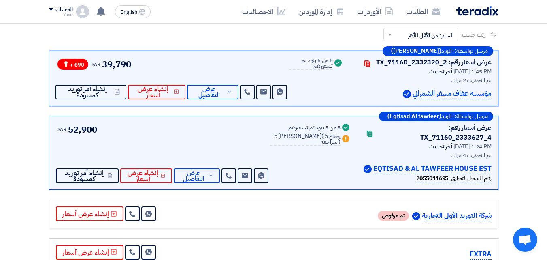
drag, startPoint x: 411, startPoint y: 95, endPoint x: 491, endPoint y: 96, distance: 79.8
click at [491, 96] on p "مؤسسه عفاف مسفر الشمراني" at bounding box center [452, 93] width 79 height 11
copy p "مؤسسه عفاف مسفر الشمراني"
click at [319, 13] on link "إدارة الموردين" at bounding box center [321, 11] width 59 height 19
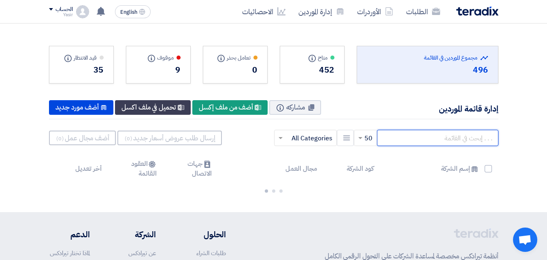
click at [410, 135] on input "text" at bounding box center [437, 138] width 121 height 16
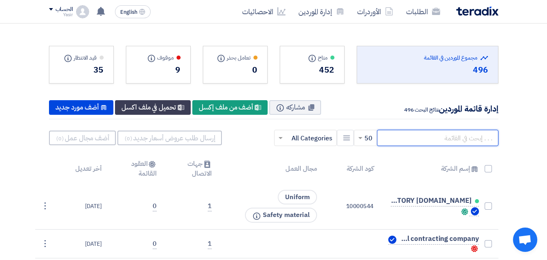
paste input "مؤسسه عفاف مسفر الشمراني"
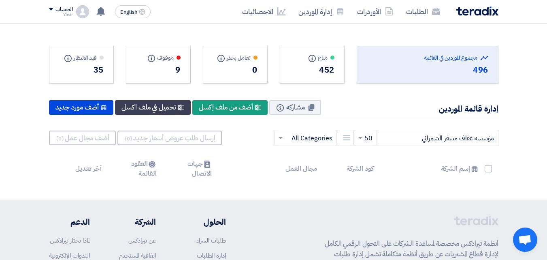
click at [158, 71] on div "9" at bounding box center [158, 70] width 45 height 12
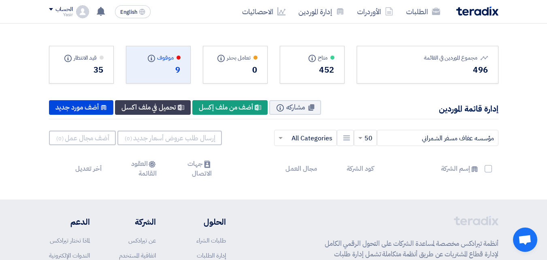
click at [168, 70] on div "9" at bounding box center [158, 70] width 45 height 12
click at [176, 70] on div "9" at bounding box center [158, 70] width 45 height 12
click at [100, 69] on div "35" at bounding box center [81, 70] width 45 height 12
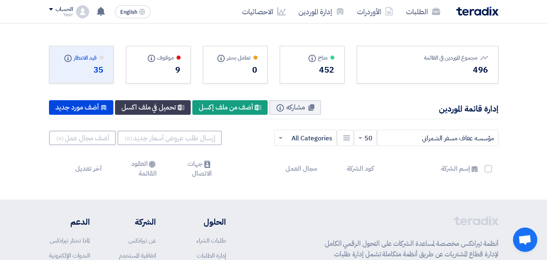
click at [228, 66] on div "0" at bounding box center [235, 70] width 45 height 12
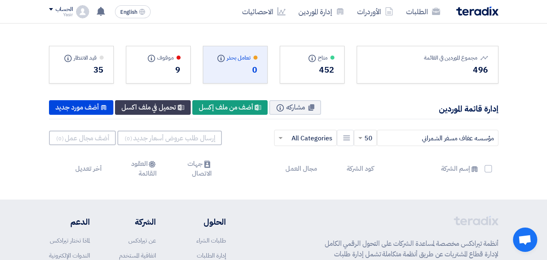
click at [160, 74] on div "9" at bounding box center [158, 70] width 45 height 12
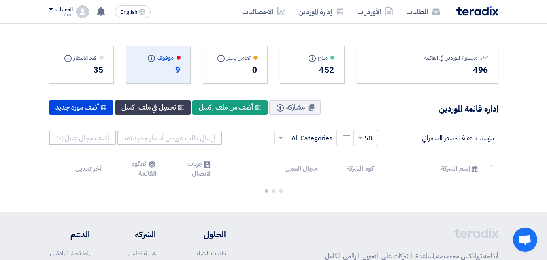
click at [294, 69] on div "452" at bounding box center [312, 70] width 45 height 12
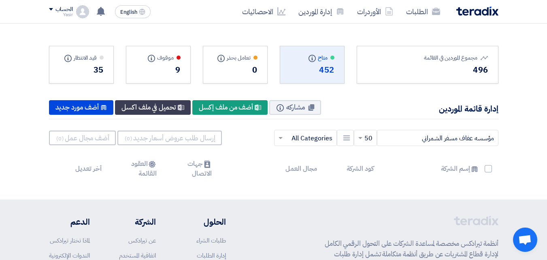
click at [294, 69] on div "452" at bounding box center [312, 70] width 45 height 12
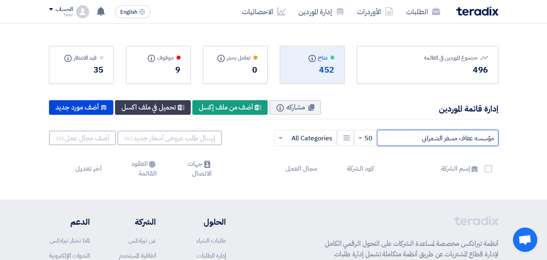
click at [401, 141] on input "مؤسسه عفاف مسفر الشمراني" at bounding box center [437, 138] width 121 height 16
type input "م"
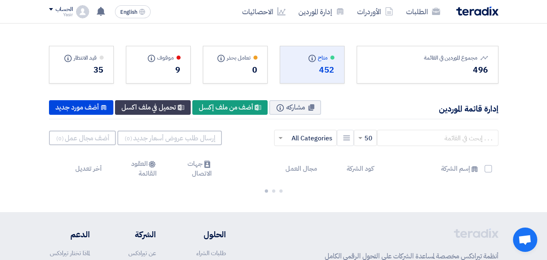
click at [323, 77] on div "متاح Info 452" at bounding box center [312, 65] width 65 height 38
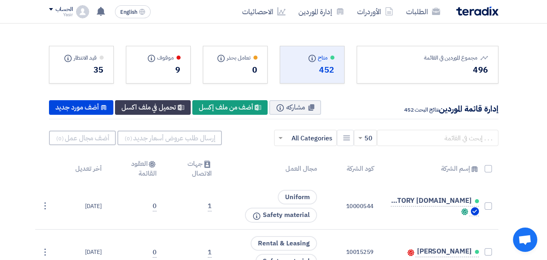
click at [153, 74] on div "9" at bounding box center [158, 70] width 45 height 12
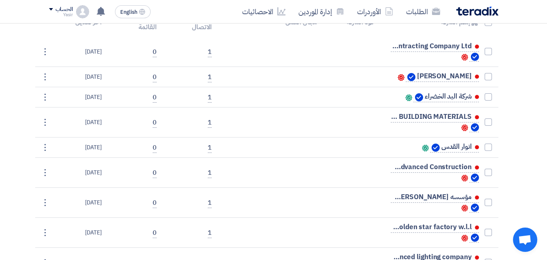
scroll to position [40, 0]
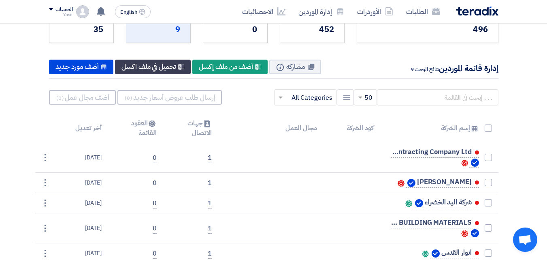
click at [77, 29] on div "35" at bounding box center [81, 29] width 45 height 12
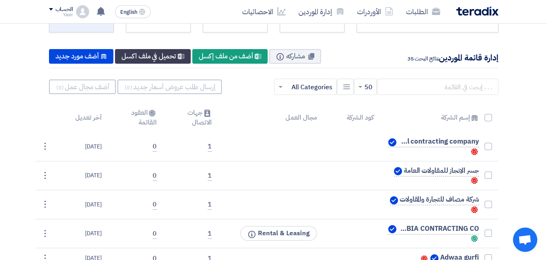
scroll to position [0, 0]
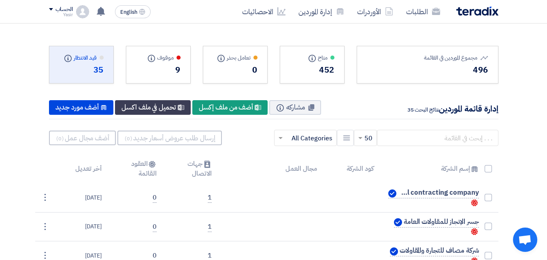
click at [91, 61] on div "قيد الانتظار Info" at bounding box center [81, 57] width 45 height 9
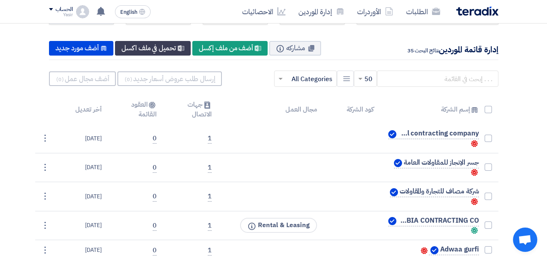
scroll to position [40, 0]
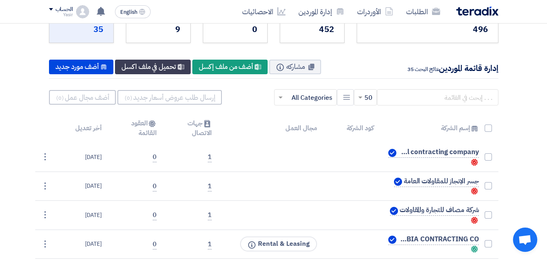
click at [312, 38] on div "متاح Info 452" at bounding box center [312, 24] width 65 height 38
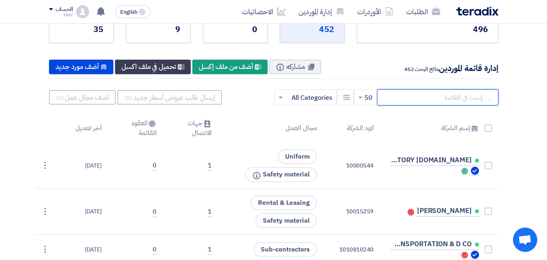
click at [419, 96] on input "text" at bounding box center [437, 97] width 121 height 16
paste input "مؤسسه عفاف مسفر الشمراني"
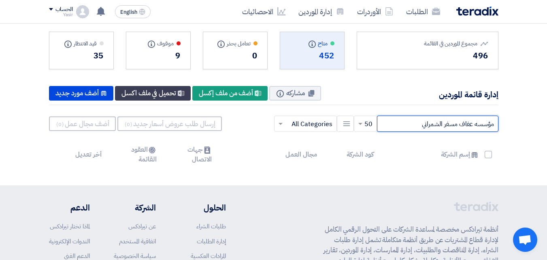
scroll to position [0, 0]
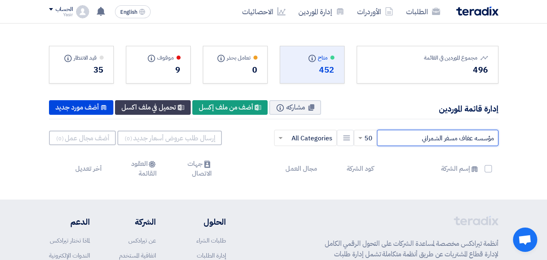
type input "مؤسسه عفاف مسفر الشمراني"
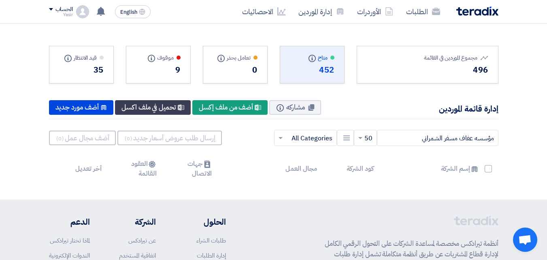
click at [166, 70] on div "9" at bounding box center [158, 70] width 45 height 12
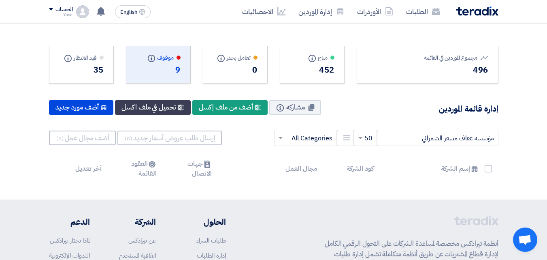
click at [104, 64] on div "قيد الانتظار Info 35" at bounding box center [81, 65] width 65 height 38
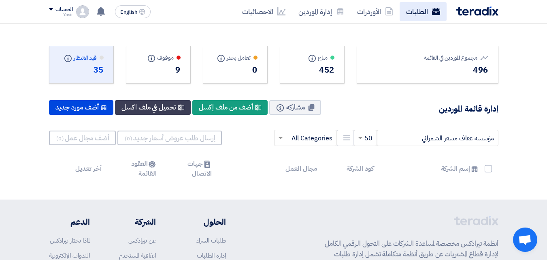
click at [429, 15] on link "الطلبات" at bounding box center [423, 11] width 47 height 19
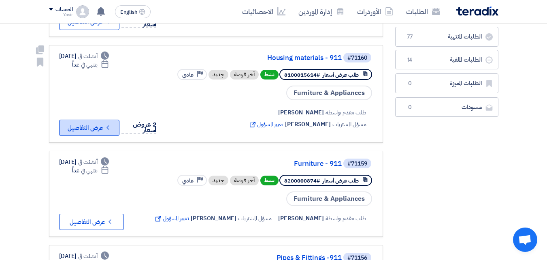
click at [96, 127] on button "Check details عرض التفاصيل" at bounding box center [89, 127] width 60 height 16
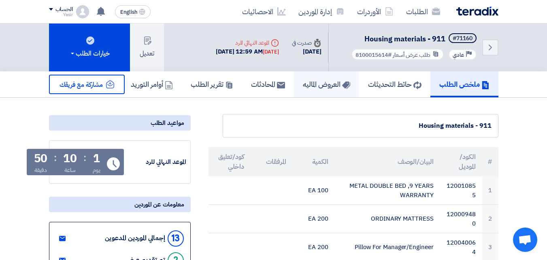
click at [323, 90] on link "العروض الماليه" at bounding box center [326, 84] width 65 height 26
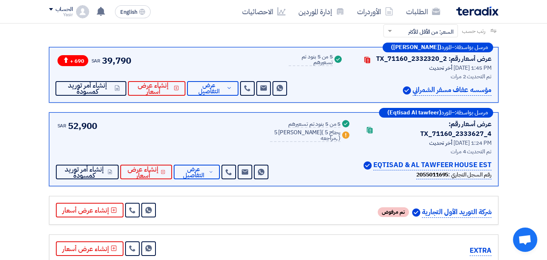
scroll to position [81, 0]
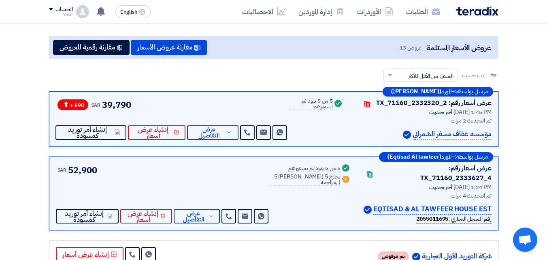
drag, startPoint x: 417, startPoint y: 124, endPoint x: 366, endPoint y: 126, distance: 51.4
click at [366, 126] on div "عرض أسعار رقم: TX_71160_2332320_2 Contacts أخر تحديث [DATE] 1:45 PM تم التحديث …" at bounding box center [422, 119] width 138 height 42
click at [207, 210] on span "عرض التفاصيل" at bounding box center [193, 216] width 27 height 12
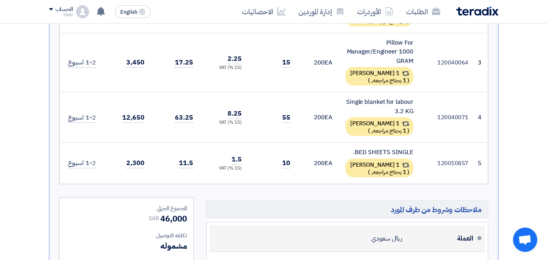
scroll to position [486, 0]
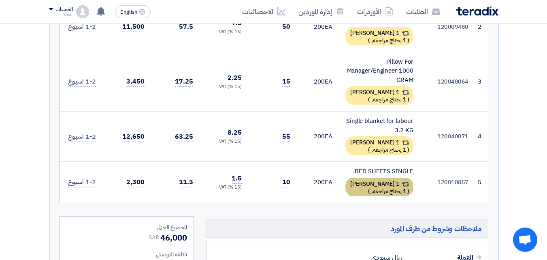
click at [370, 187] on span ")" at bounding box center [369, 191] width 2 height 9
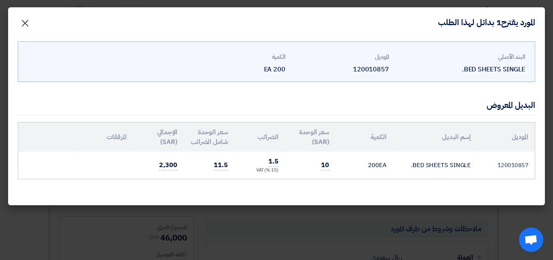
click at [25, 23] on span "×" at bounding box center [25, 23] width 10 height 24
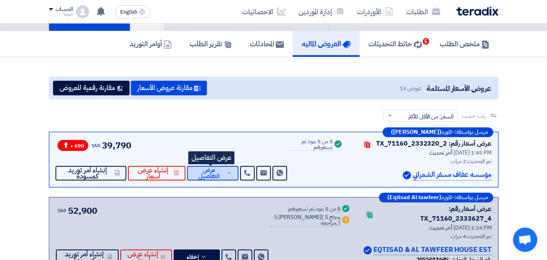
click at [204, 170] on span "عرض التفاصيل" at bounding box center [209, 173] width 31 height 12
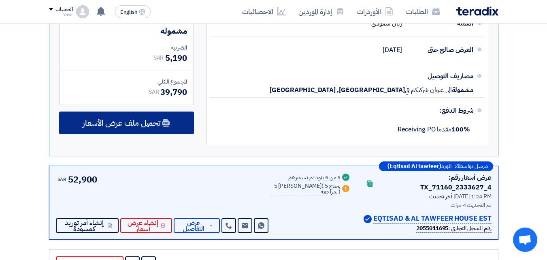
scroll to position [526, 0]
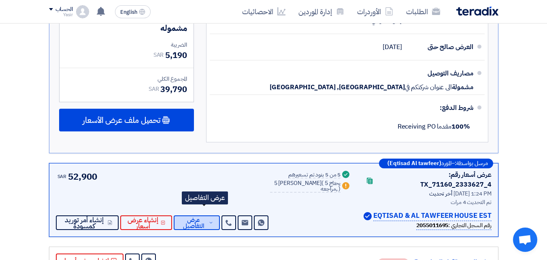
click at [213, 219] on icon at bounding box center [211, 222] width 5 height 6
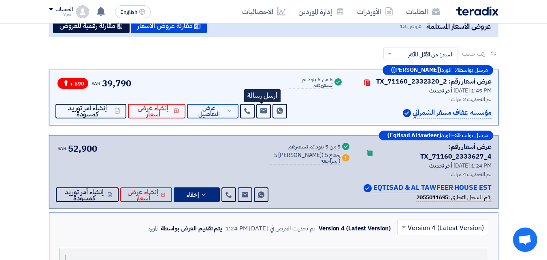
scroll to position [81, 0]
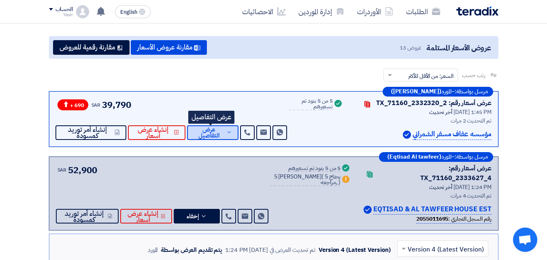
click at [199, 134] on span "عرض التفاصيل" at bounding box center [209, 132] width 31 height 12
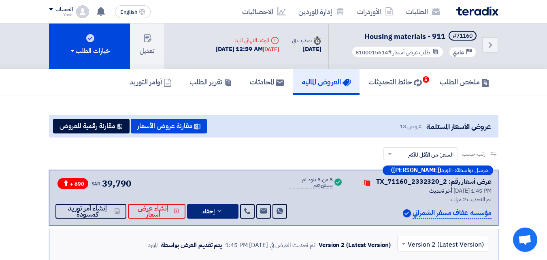
scroll to position [0, 0]
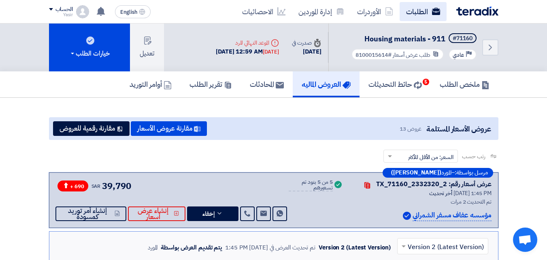
click at [431, 17] on link "الطلبات" at bounding box center [423, 11] width 47 height 19
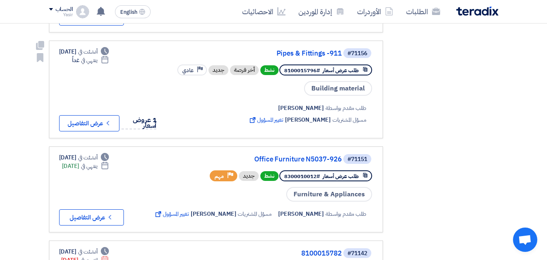
scroll to position [364, 0]
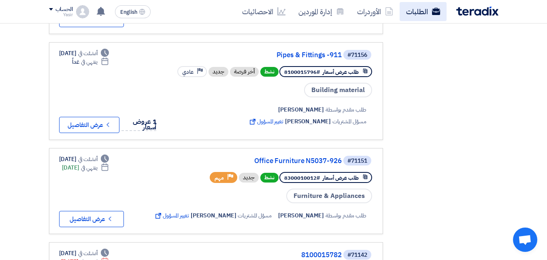
click at [406, 15] on link "الطلبات" at bounding box center [423, 11] width 47 height 19
click at [412, 13] on link "الطلبات" at bounding box center [423, 11] width 47 height 19
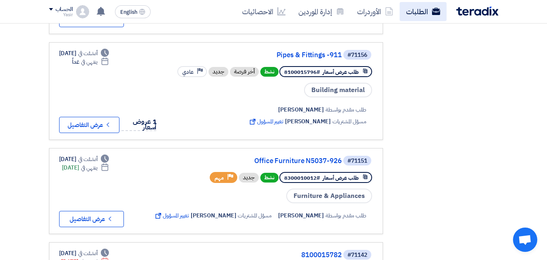
click at [415, 3] on link "الطلبات" at bounding box center [423, 11] width 47 height 19
click at [415, 5] on link "الطلبات" at bounding box center [423, 11] width 47 height 19
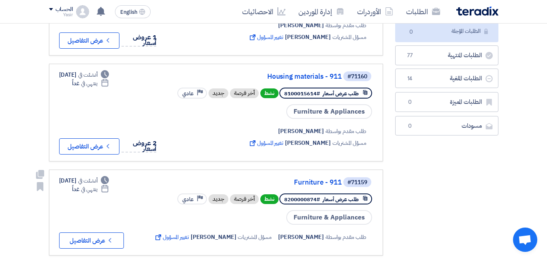
scroll to position [162, 0]
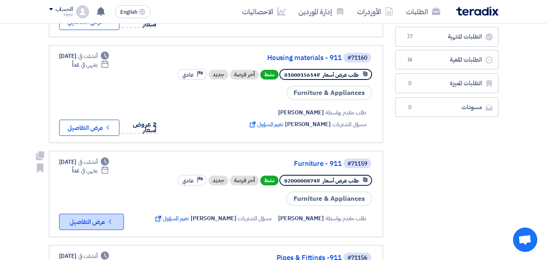
click at [97, 222] on button "Check details عرض التفاصيل" at bounding box center [91, 221] width 65 height 16
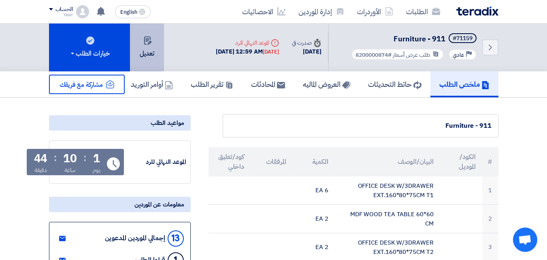
click at [152, 51] on button "تعديل" at bounding box center [147, 47] width 34 height 48
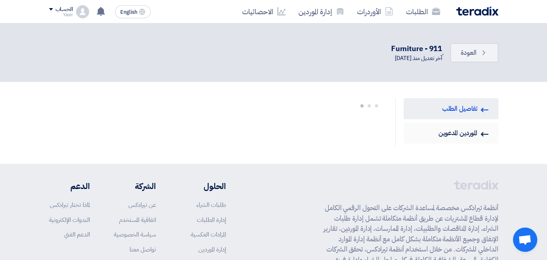
click at [446, 134] on link "Invited Suppliers الموردين المدعوين" at bounding box center [451, 132] width 95 height 21
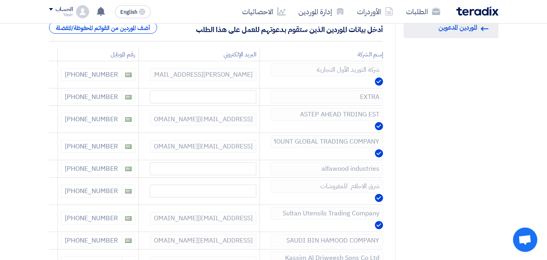
scroll to position [81, 0]
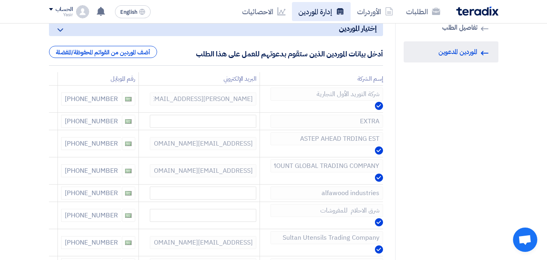
click at [326, 20] on link "إدارة الموردين" at bounding box center [321, 11] width 59 height 19
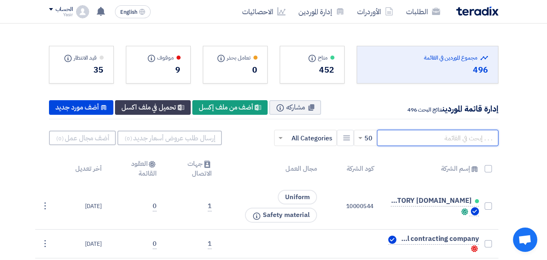
click at [434, 139] on input "text" at bounding box center [437, 138] width 121 height 16
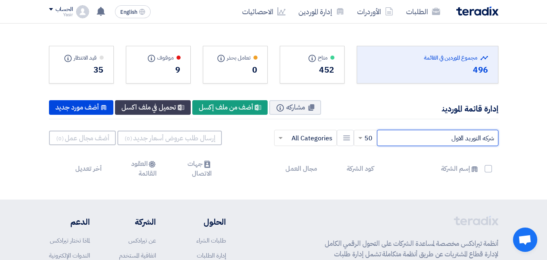
type input "شركه التوريد الاول"
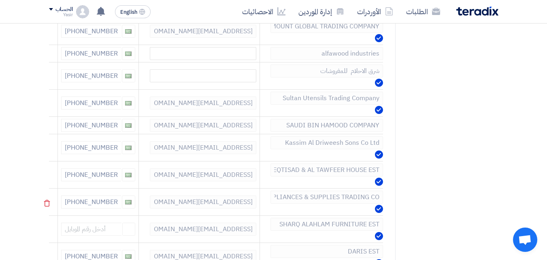
scroll to position [283, 0]
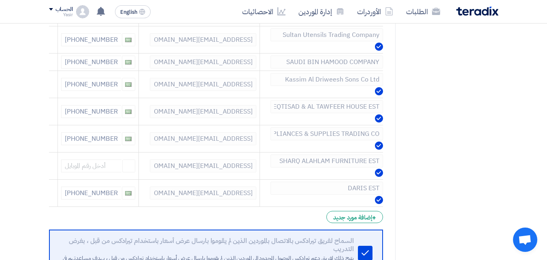
click at [384, 188] on div "إختيار الموردين Minimize/Maximize Category أدخل بيانات الموردين الذين ستقوم بدع…" at bounding box center [216, 80] width 346 height 530
click at [301, 18] on link "إدارة الموردين" at bounding box center [321, 11] width 59 height 19
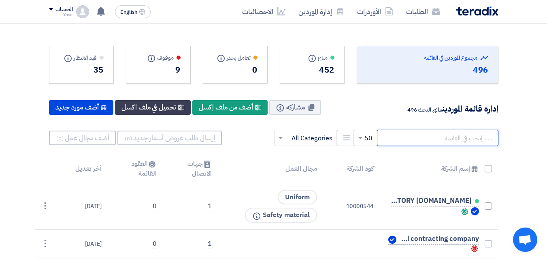
click at [433, 140] on input "text" at bounding box center [437, 138] width 121 height 16
paste input "DARIS EST"
type input "DARIS EST"
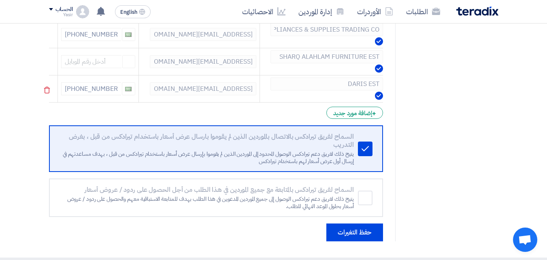
scroll to position [364, 0]
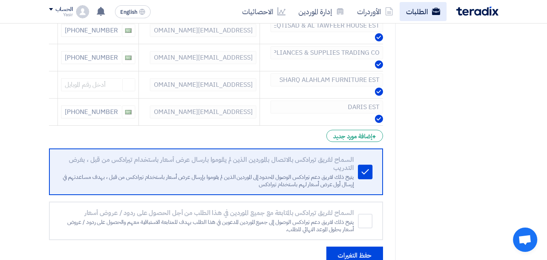
click at [419, 9] on link "الطلبات" at bounding box center [423, 11] width 47 height 19
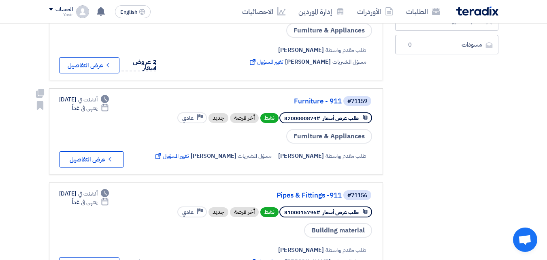
scroll to position [243, 0]
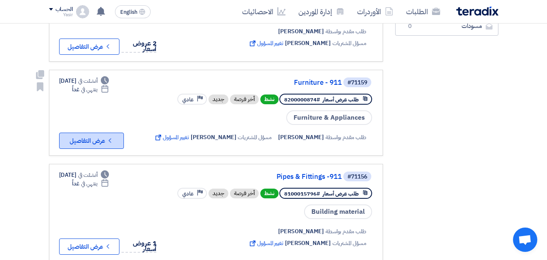
click at [102, 139] on button "Check details عرض التفاصيل" at bounding box center [91, 140] width 65 height 16
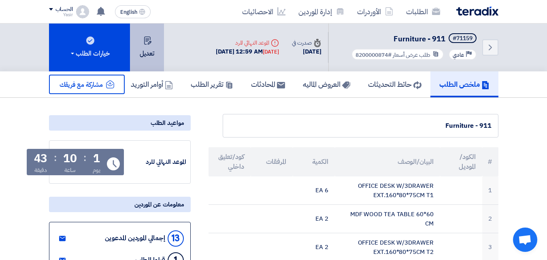
click at [147, 63] on button "تعديل" at bounding box center [147, 47] width 34 height 48
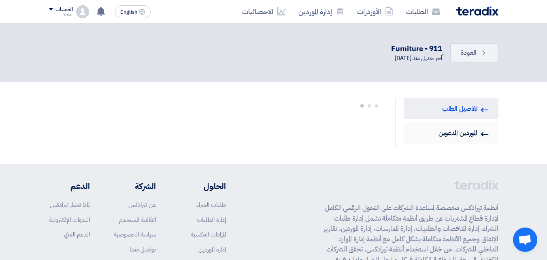
click at [440, 133] on link "Invited Suppliers الموردين المدعوين" at bounding box center [451, 132] width 95 height 21
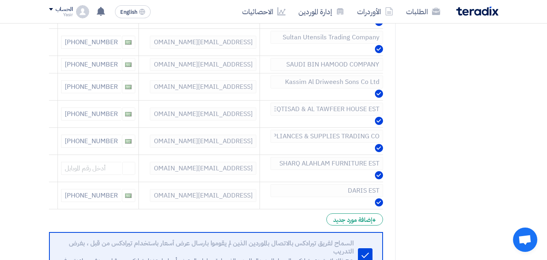
scroll to position [283, 0]
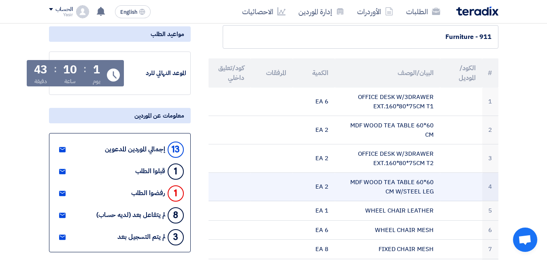
scroll to position [81, 0]
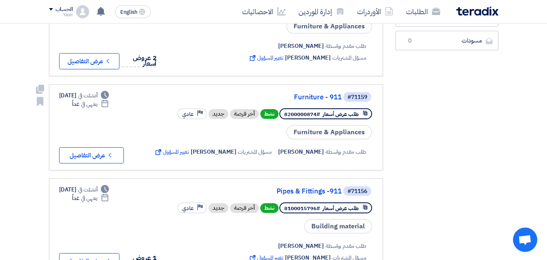
scroll to position [243, 0]
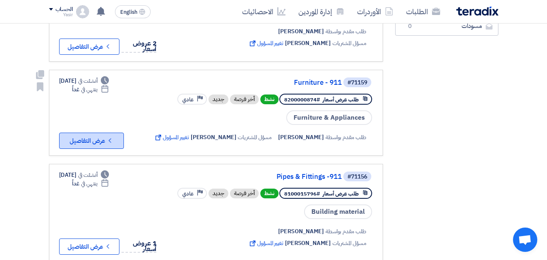
click at [92, 143] on button "Check details عرض التفاصيل" at bounding box center [91, 140] width 65 height 16
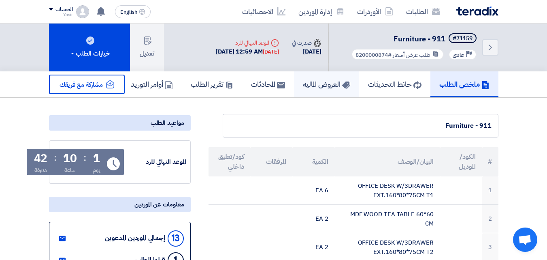
click at [331, 89] on h5 "العروض الماليه" at bounding box center [326, 83] width 47 height 9
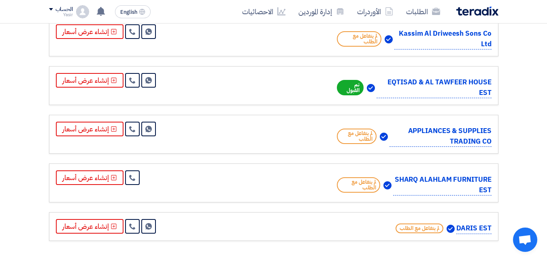
scroll to position [486, 0]
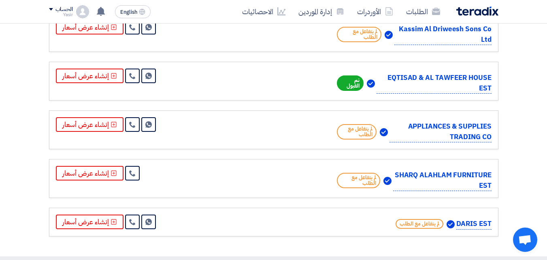
drag, startPoint x: 474, startPoint y: 89, endPoint x: 390, endPoint y: 79, distance: 84.7
click at [390, 79] on p "EQTISAD & AL TAWFEER HOUSE EST" at bounding box center [434, 82] width 115 height 21
click at [392, 77] on p "EQTISAD & AL TAWFEER HOUSE EST" at bounding box center [434, 82] width 115 height 21
drag, startPoint x: 385, startPoint y: 79, endPoint x: 493, endPoint y: 77, distance: 108.1
click at [493, 77] on div "EQTISAD & AL TAWFEER HOUSE EST تم القبول Send Message" at bounding box center [273, 81] width 449 height 39
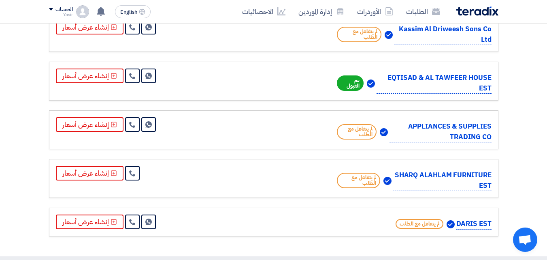
copy p "EQTISAD & AL TAWFEER HOUSE"
click at [319, 10] on link "إدارة الموردين" at bounding box center [321, 11] width 59 height 19
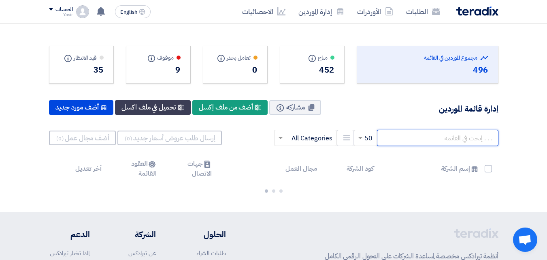
click at [419, 140] on input "text" at bounding box center [437, 138] width 121 height 16
paste input "EQTISAD & AL TAWFEER HOUSE"
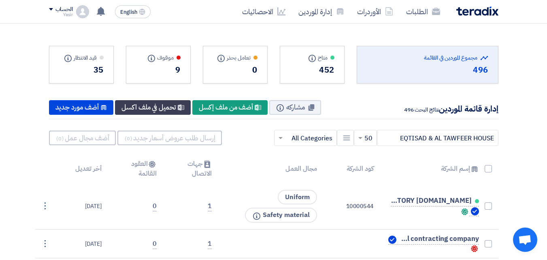
click at [299, 69] on div "452" at bounding box center [312, 70] width 45 height 12
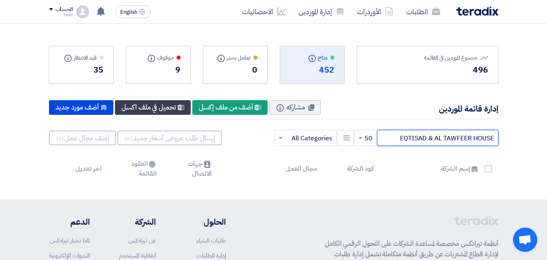
click at [390, 140] on input "EQTISAD & AL TAWFEER HOUSE" at bounding box center [437, 138] width 121 height 16
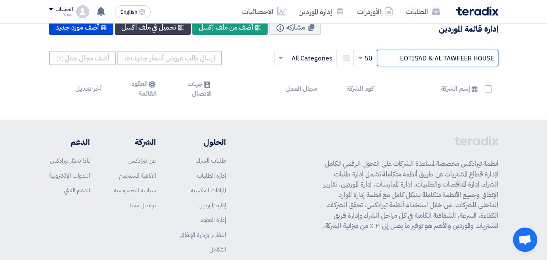
scroll to position [81, 0]
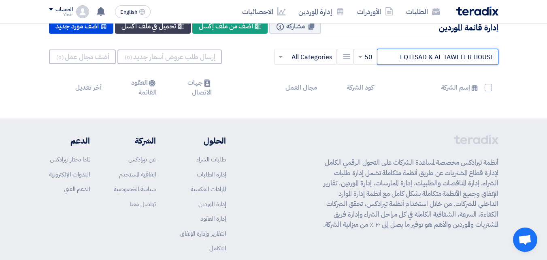
drag, startPoint x: 431, startPoint y: 58, endPoint x: 383, endPoint y: 64, distance: 48.9
click at [383, 64] on input "EQTISAD & AL TAWFEER HOUSE" at bounding box center [437, 57] width 121 height 16
type input "AL TAWFEER HOUSE"
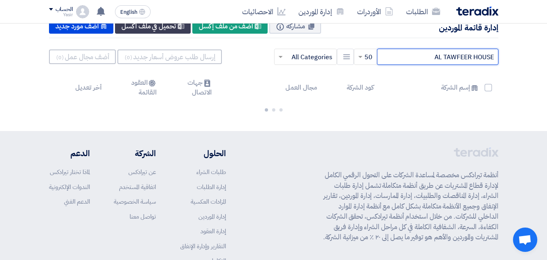
click at [413, 58] on input "AL TAWFEER HOUSE" at bounding box center [437, 57] width 121 height 16
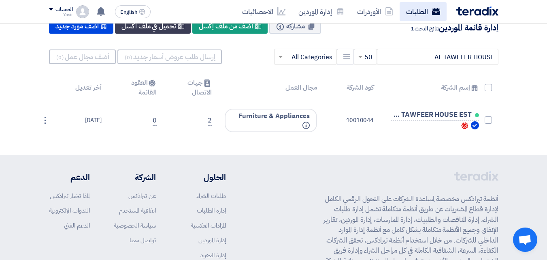
click at [430, 16] on link "الطلبات" at bounding box center [423, 11] width 47 height 19
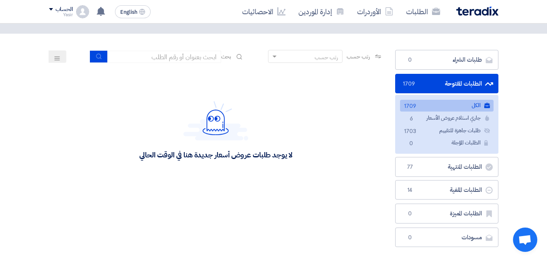
scroll to position [121, 0]
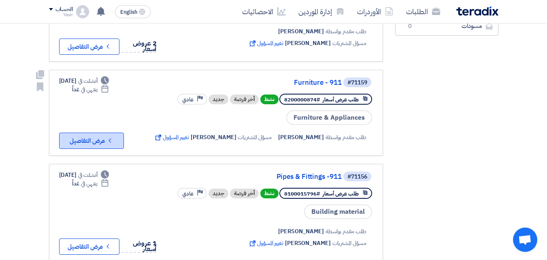
click at [111, 143] on button "Check details عرض التفاصيل" at bounding box center [91, 140] width 65 height 16
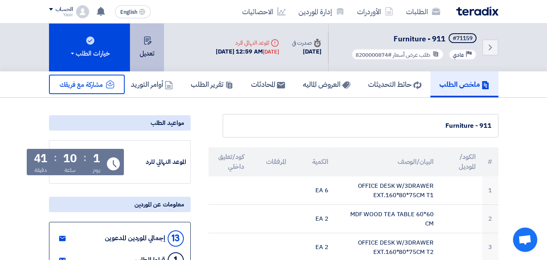
click at [155, 54] on button "تعديل" at bounding box center [147, 47] width 34 height 48
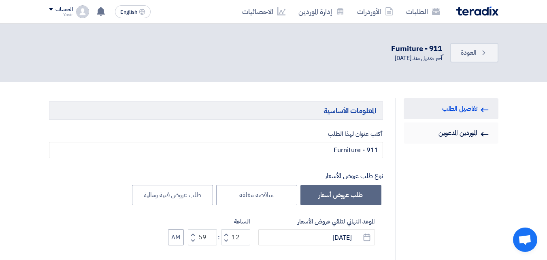
click at [444, 133] on link "Invited Suppliers الموردين المدعوين" at bounding box center [451, 132] width 95 height 21
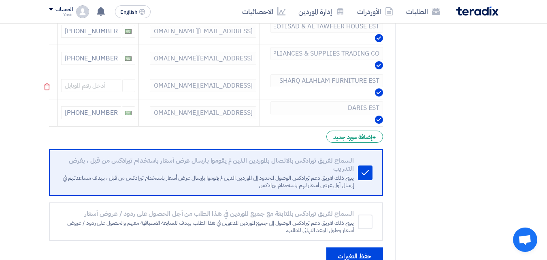
scroll to position [324, 0]
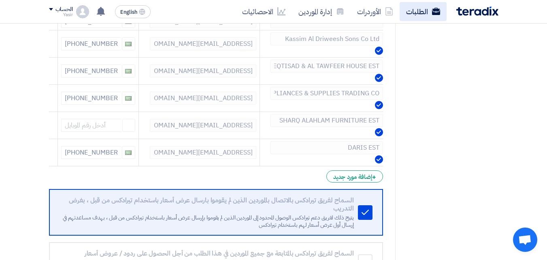
click at [420, 12] on link "الطلبات" at bounding box center [423, 11] width 47 height 19
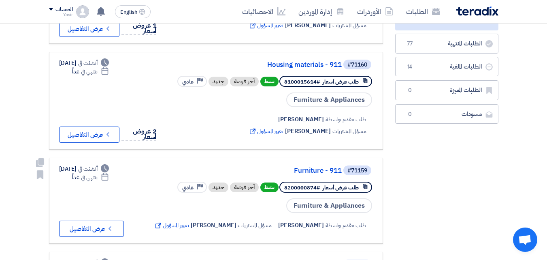
scroll to position [162, 0]
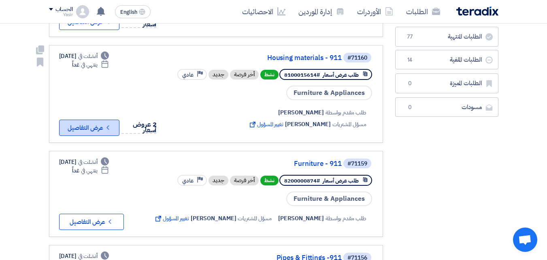
click at [85, 132] on button "Check details عرض التفاصيل" at bounding box center [89, 127] width 60 height 16
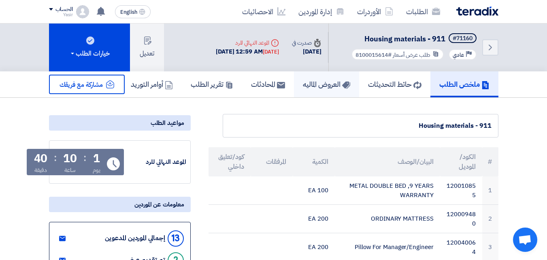
click at [330, 89] on link "العروض الماليه" at bounding box center [326, 84] width 65 height 26
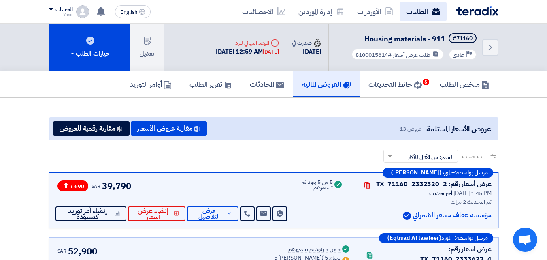
click at [408, 15] on link "الطلبات" at bounding box center [423, 11] width 47 height 19
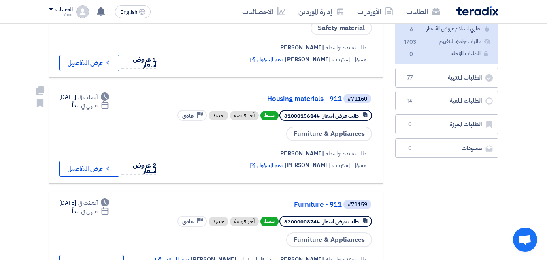
scroll to position [121, 0]
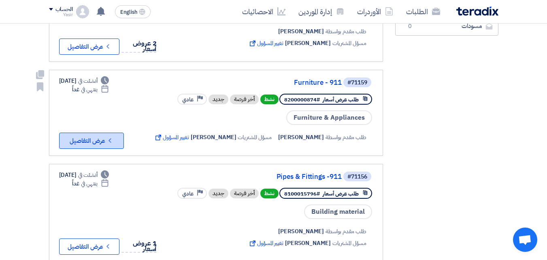
click at [96, 140] on button "Check details عرض التفاصيل" at bounding box center [91, 140] width 65 height 16
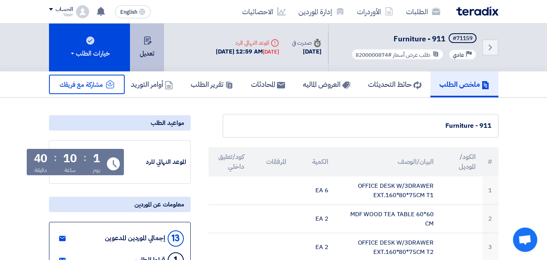
click at [156, 47] on button "تعديل" at bounding box center [147, 47] width 34 height 48
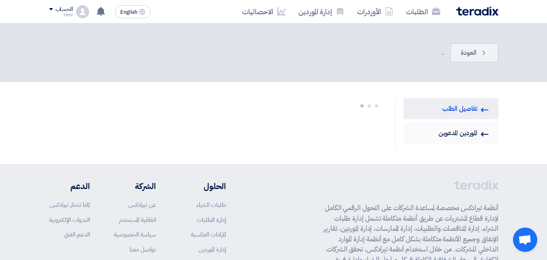
click at [434, 131] on link "Invited Suppliers الموردين المدعوين" at bounding box center [451, 132] width 95 height 21
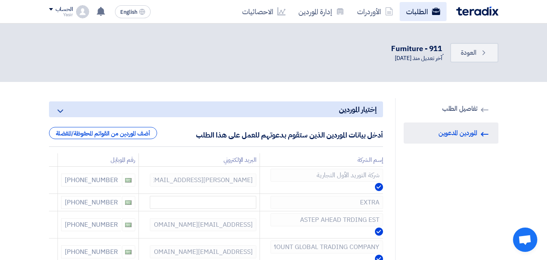
click at [417, 12] on link "الطلبات" at bounding box center [423, 11] width 47 height 19
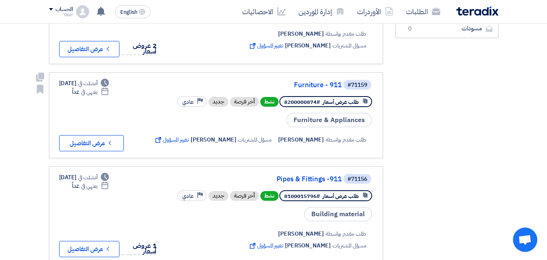
scroll to position [243, 0]
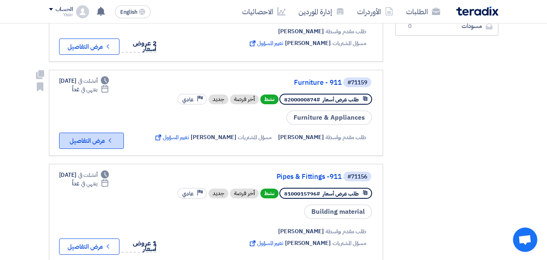
click at [96, 141] on button "Check details عرض التفاصيل" at bounding box center [91, 140] width 65 height 16
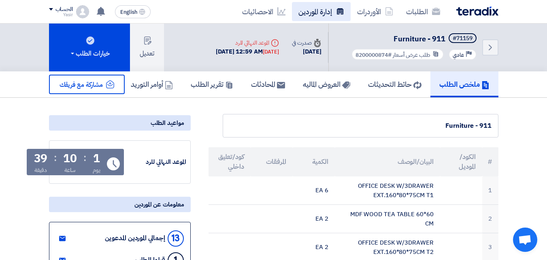
click at [320, 19] on link "إدارة الموردين" at bounding box center [321, 11] width 59 height 19
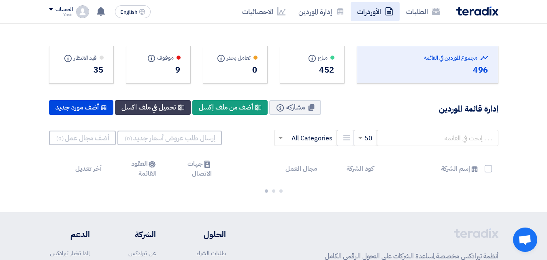
click at [376, 15] on link "الأوردرات" at bounding box center [375, 11] width 49 height 19
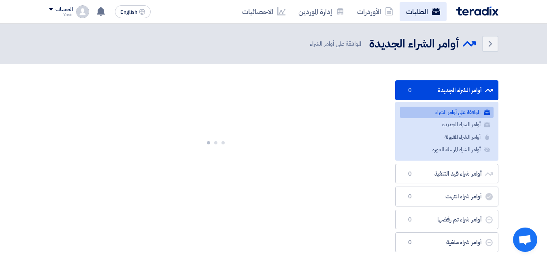
click at [412, 15] on link "الطلبات" at bounding box center [423, 11] width 47 height 19
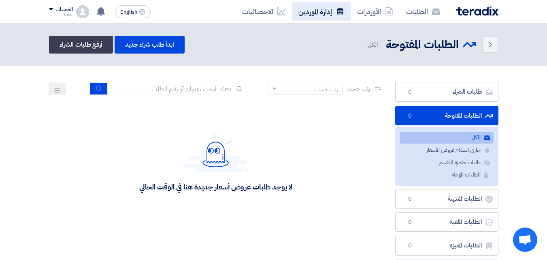
click at [318, 11] on link "إدارة الموردين" at bounding box center [321, 11] width 59 height 19
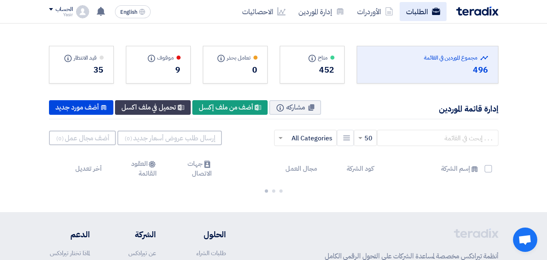
click at [415, 18] on link "الطلبات" at bounding box center [423, 11] width 47 height 19
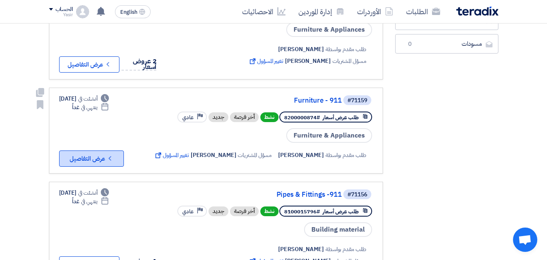
click at [105, 153] on button "Check details عرض التفاصيل" at bounding box center [91, 158] width 65 height 16
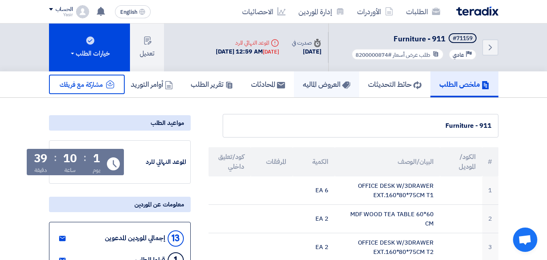
click at [327, 84] on h5 "العروض الماليه" at bounding box center [326, 83] width 47 height 9
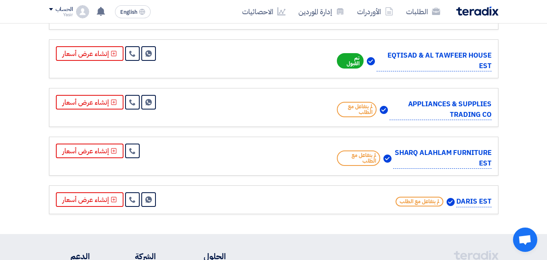
scroll to position [526, 0]
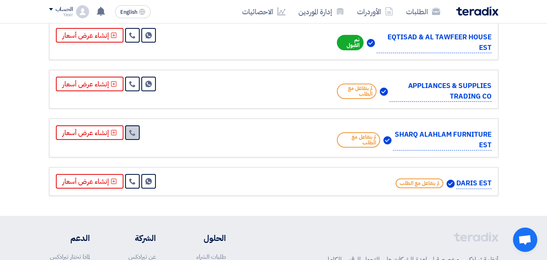
click at [132, 134] on use at bounding box center [132, 133] width 6 height 6
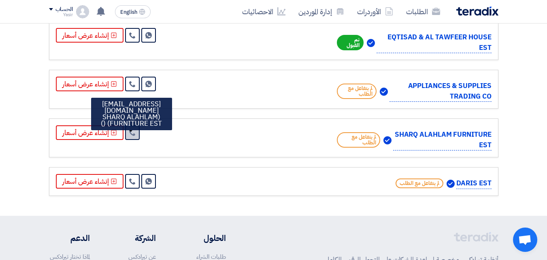
click at [131, 134] on use at bounding box center [132, 133] width 6 height 6
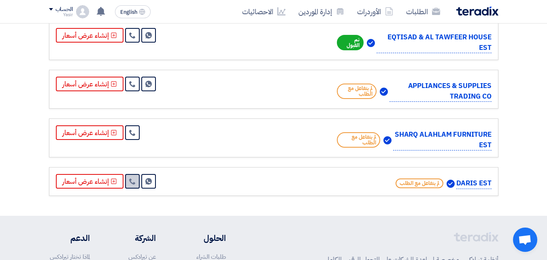
click at [133, 181] on icon at bounding box center [132, 181] width 6 height 6
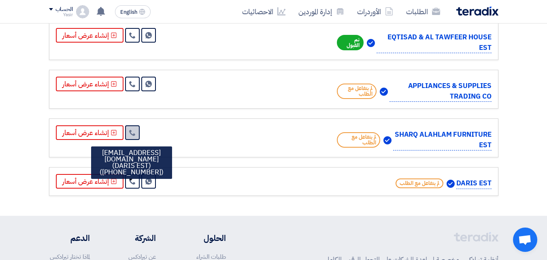
click at [133, 135] on use at bounding box center [132, 133] width 6 height 6
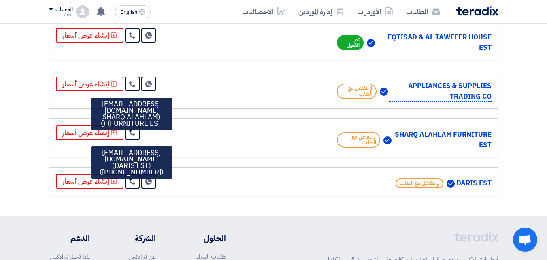
click at [187, 138] on div "SHARQ ALAHLAM FURNITURE EST لم يتفاعل مع الطلب" at bounding box center [274, 137] width 436 height 25
drag, startPoint x: 407, startPoint y: 87, endPoint x: 498, endPoint y: 85, distance: 90.7
click at [498, 85] on div "APPLIANCES & SUPPLIES TRADING CO لم يتفاعل مع الطلب Send Message" at bounding box center [273, 89] width 449 height 39
copy p "APPLIANCES & SUPPLIES"
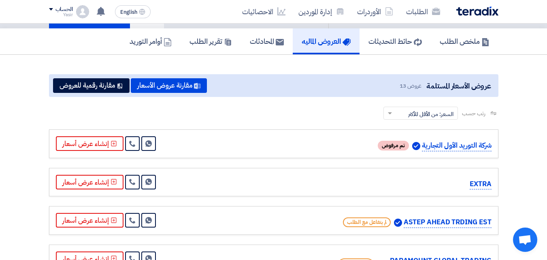
scroll to position [40, 0]
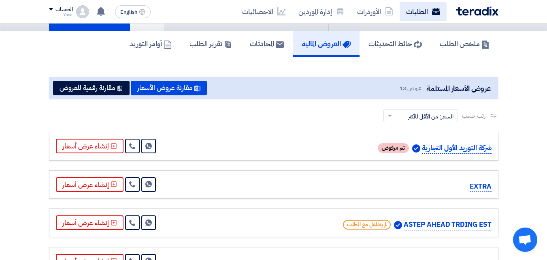
click at [417, 9] on link "الطلبات" at bounding box center [423, 11] width 47 height 19
